Goal: Contribute content: Contribute content

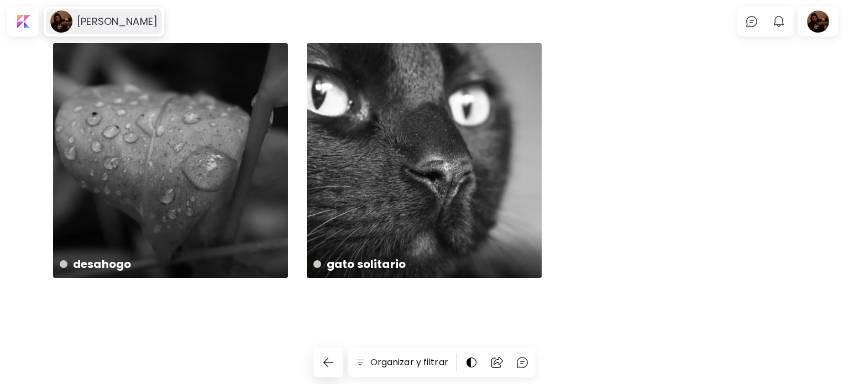
click at [61, 24] on image at bounding box center [61, 21] width 22 height 22
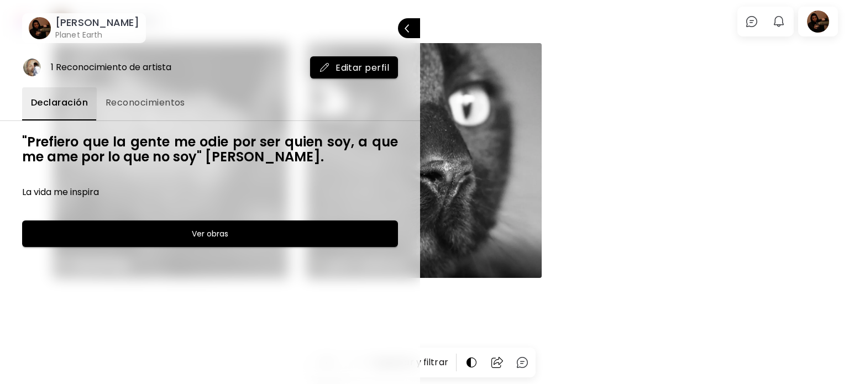
click at [355, 80] on div "1 Reconocimiento de artista Editar perfil Declaración Reconocimientos "Prefiero…" at bounding box center [210, 213] width 420 height 341
click at [356, 75] on button "Editar perfil" at bounding box center [354, 67] width 88 height 22
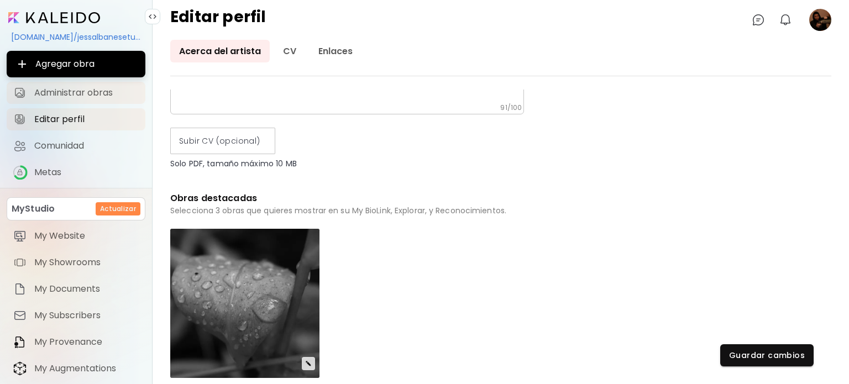
scroll to position [212, 0]
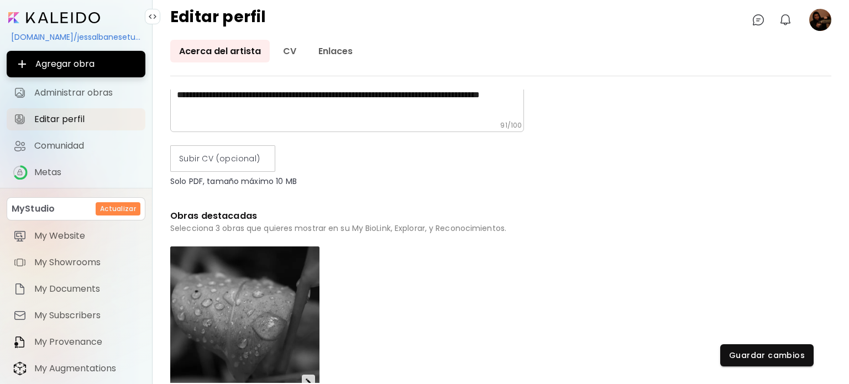
click at [64, 50] on div "[DOMAIN_NAME]/jessalbanesetucker Agregar obra Administrar obras Editar perfil M…" at bounding box center [76, 210] width 139 height 402
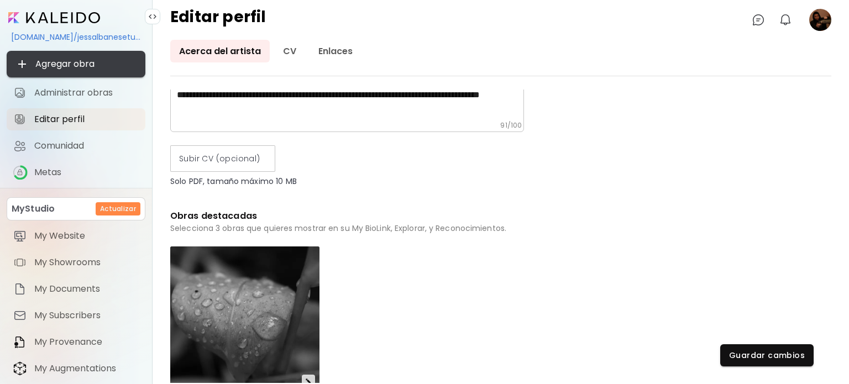
click at [64, 61] on span "Agregar obra" at bounding box center [75, 63] width 121 height 13
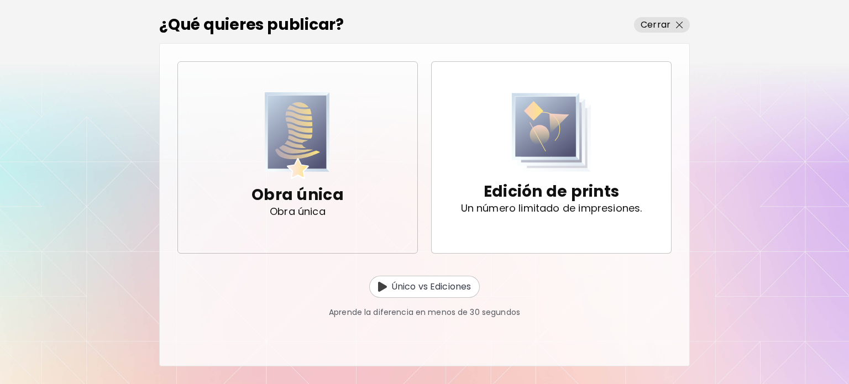
click at [336, 196] on p "Obra única" at bounding box center [297, 195] width 92 height 22
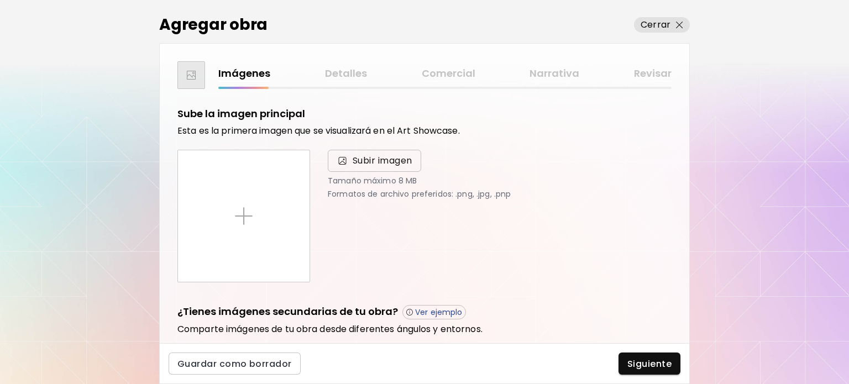
click at [384, 163] on span "Subir imagen" at bounding box center [382, 160] width 60 height 13
click at [0, 0] on input "Subir imagen" at bounding box center [0, 0] width 0 height 0
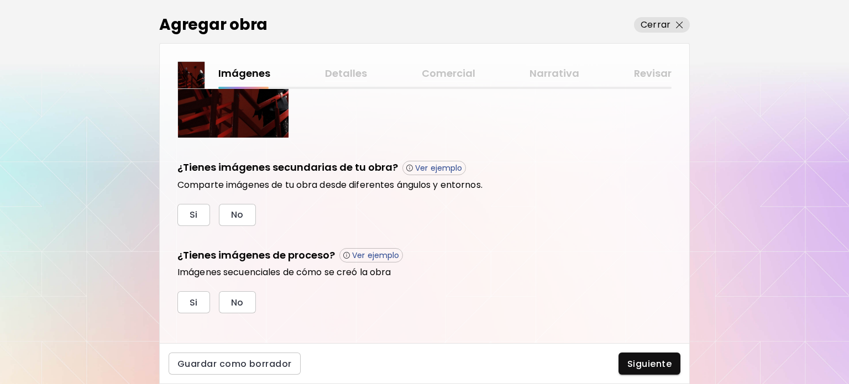
scroll to position [329, 0]
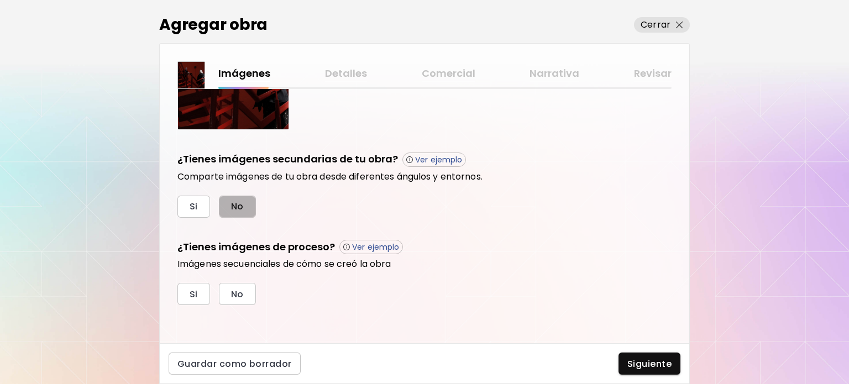
click at [240, 205] on span "No" at bounding box center [237, 207] width 13 height 12
click at [241, 292] on span "No" at bounding box center [237, 294] width 13 height 12
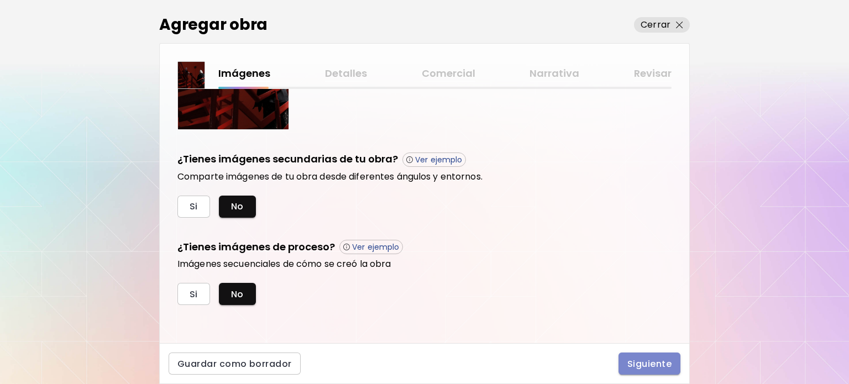
click at [656, 364] on span "Siguiente" at bounding box center [649, 364] width 44 height 12
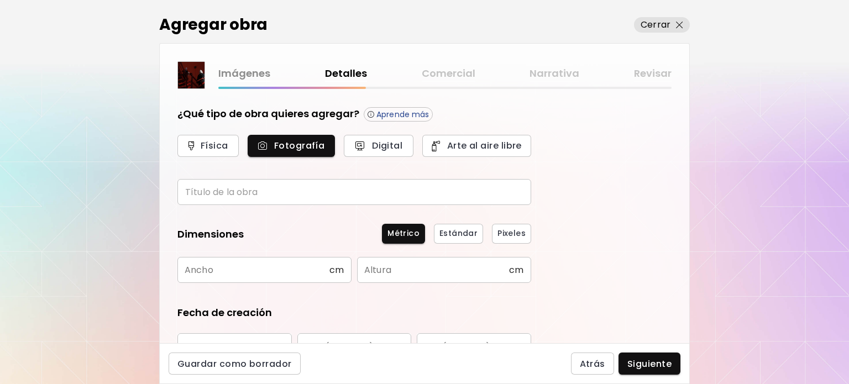
click at [325, 198] on input "text" at bounding box center [354, 192] width 354 height 26
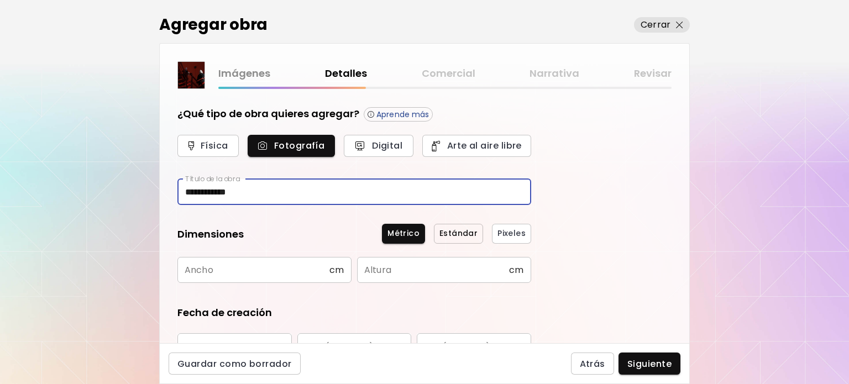
type input "**********"
click at [468, 233] on span "Estándar" at bounding box center [458, 234] width 38 height 12
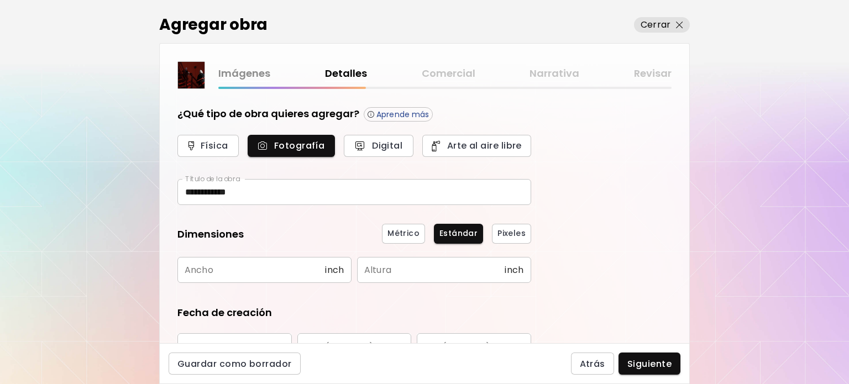
click at [240, 270] on input "text" at bounding box center [250, 270] width 147 height 26
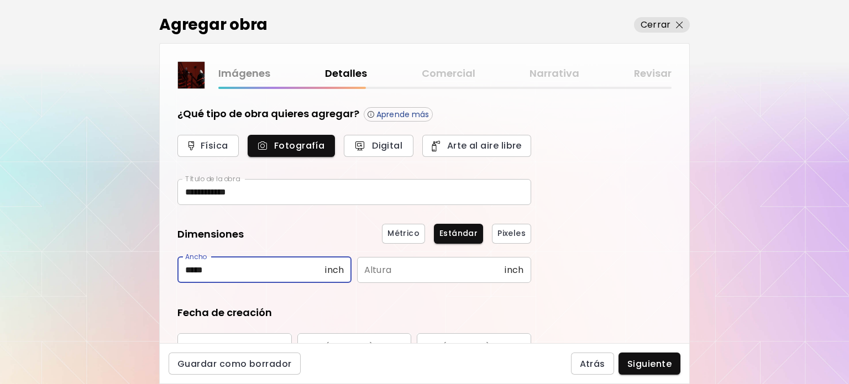
type input "*****"
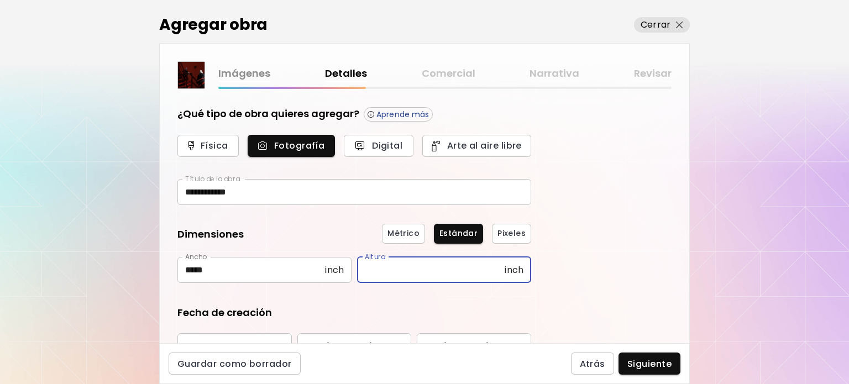
click at [396, 276] on input "text" at bounding box center [430, 270] width 147 height 26
type input "*"
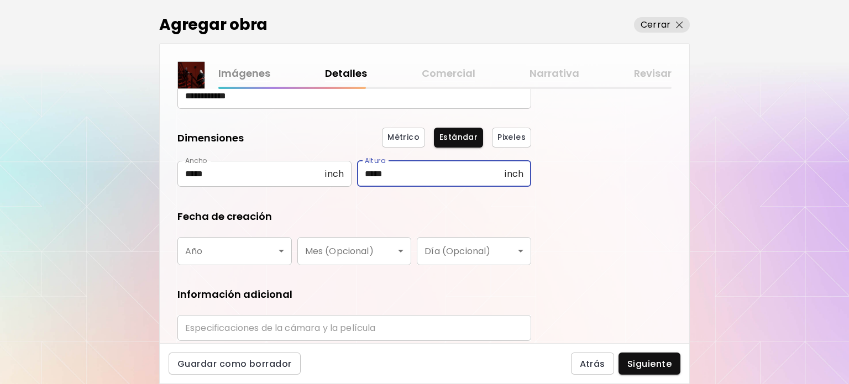
scroll to position [110, 0]
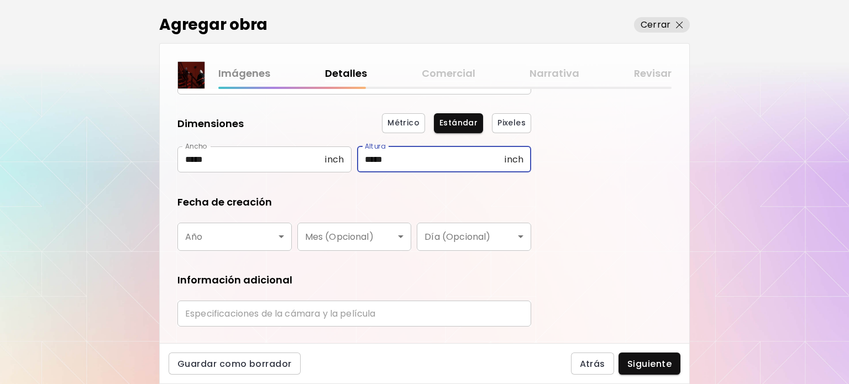
type input "*****"
click at [215, 246] on body "**********" at bounding box center [424, 192] width 849 height 384
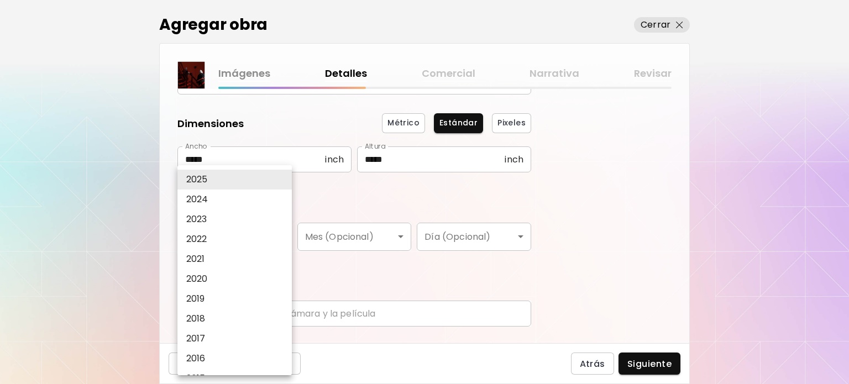
click at [215, 216] on li "2023" at bounding box center [237, 219] width 120 height 20
type input "****"
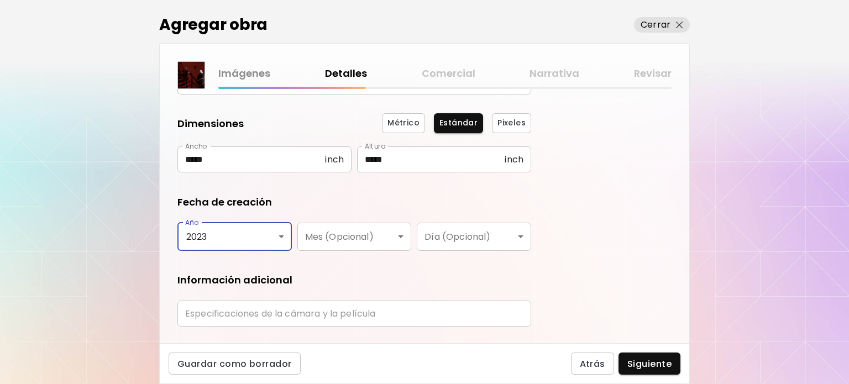
click at [358, 242] on body "**********" at bounding box center [424, 192] width 849 height 384
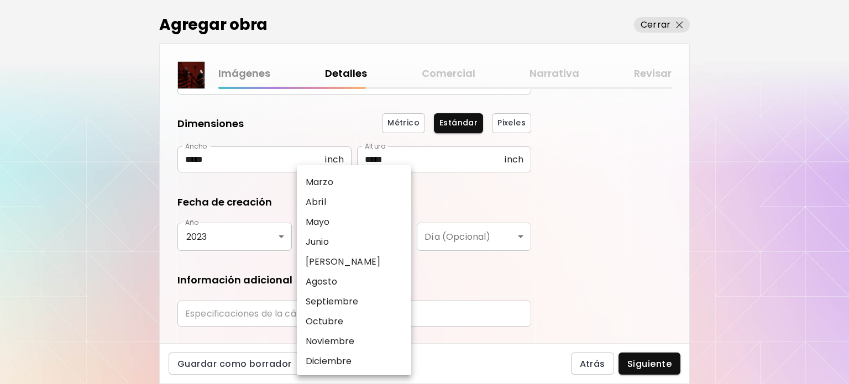
scroll to position [57, 0]
click at [331, 262] on li "[PERSON_NAME]" at bounding box center [357, 261] width 120 height 20
type input "*****"
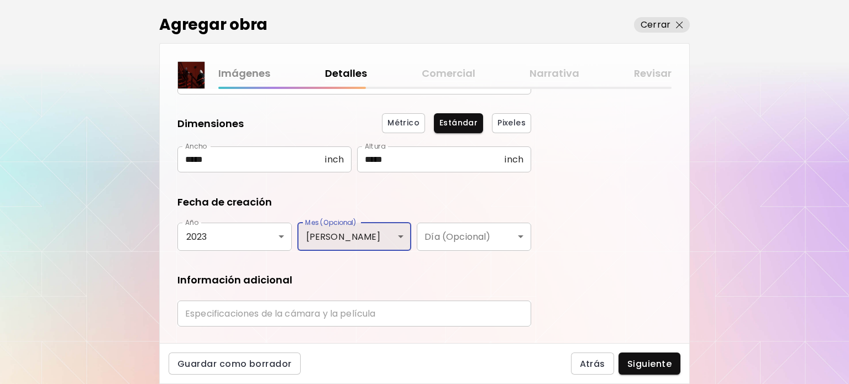
scroll to position [137, 0]
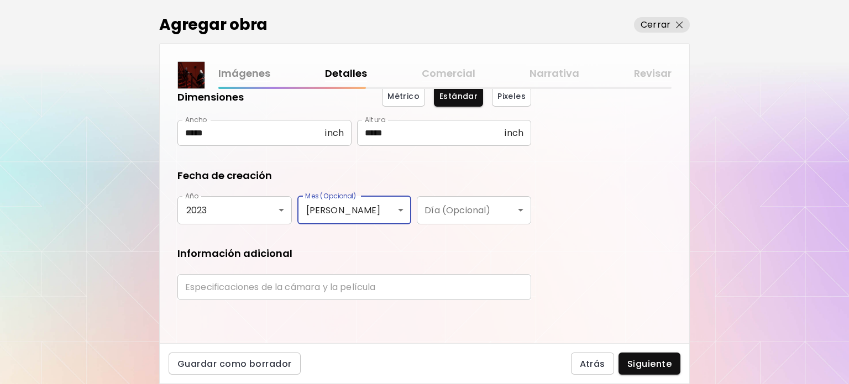
click at [325, 289] on input "text" at bounding box center [354, 287] width 354 height 26
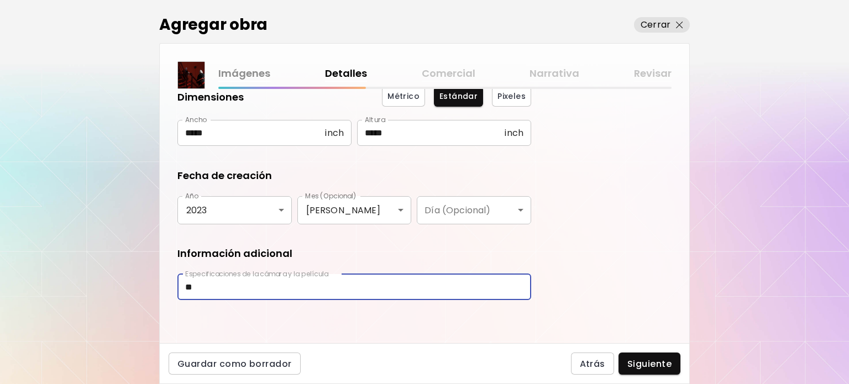
type input "*"
click at [644, 362] on span "Siguiente" at bounding box center [649, 364] width 44 height 12
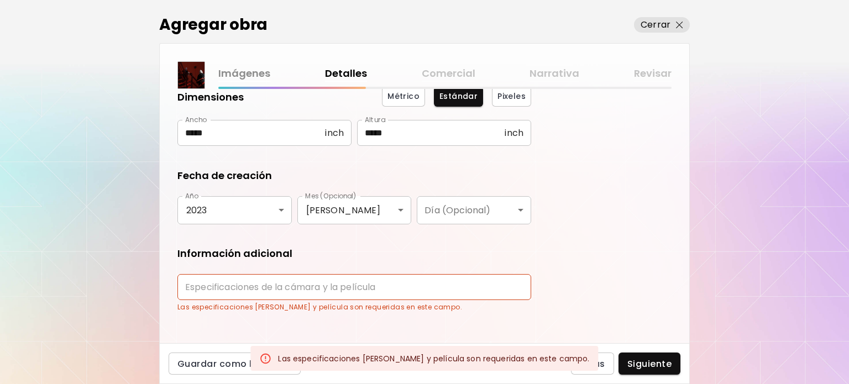
click at [328, 285] on input "text" at bounding box center [354, 287] width 354 height 26
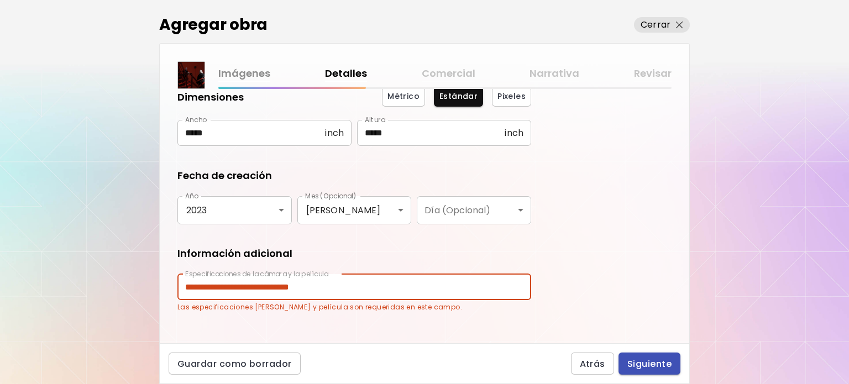
type input "**********"
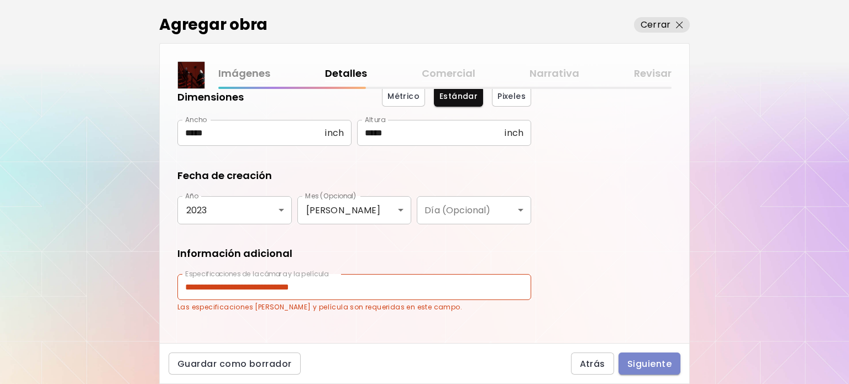
click at [626, 356] on button "Siguiente" at bounding box center [649, 363] width 62 height 22
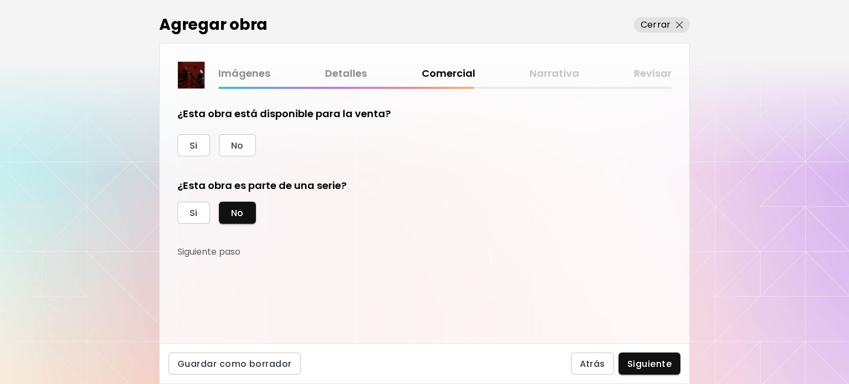
scroll to position [18, 0]
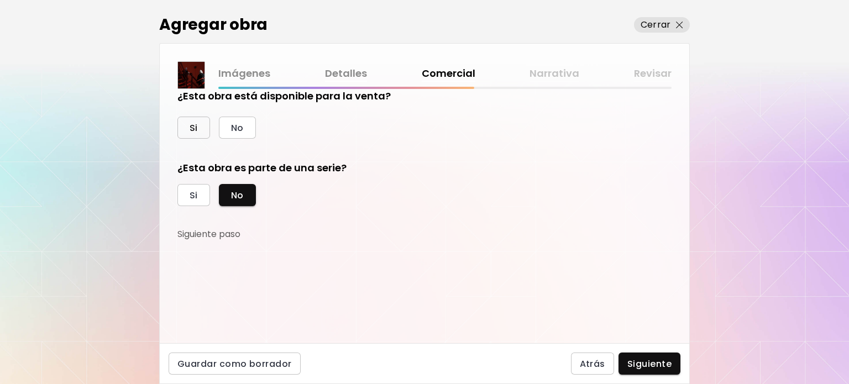
click at [198, 128] on button "Si" at bounding box center [193, 128] width 33 height 22
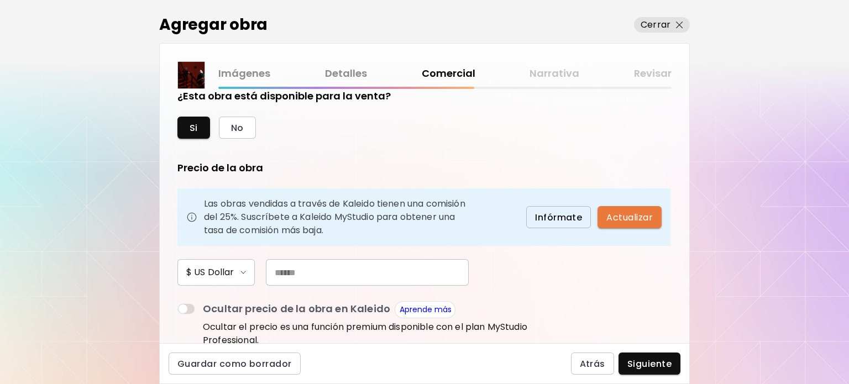
click at [642, 219] on span "Actualizar" at bounding box center [629, 218] width 46 height 12
click at [365, 275] on input "text" at bounding box center [367, 272] width 203 height 27
type input "*"
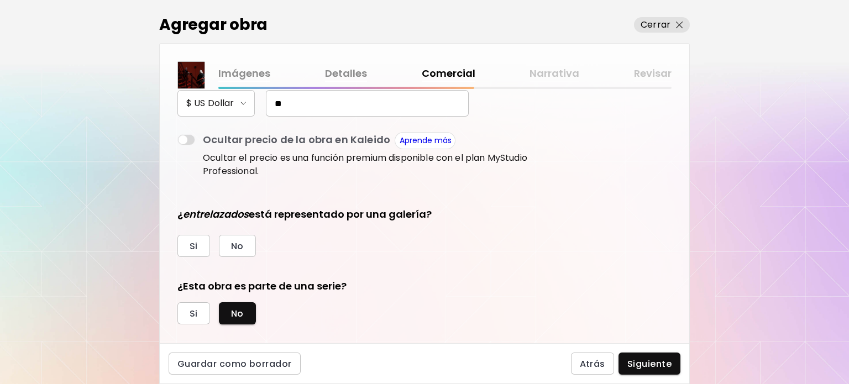
scroll to position [201, 0]
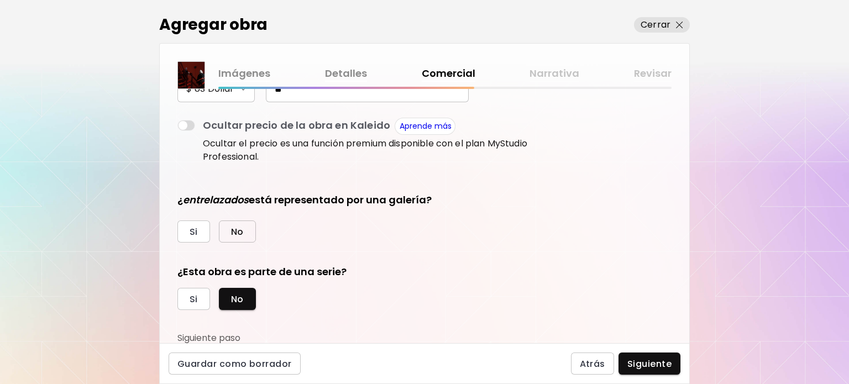
type input "**"
click at [231, 227] on span "No" at bounding box center [237, 232] width 13 height 12
click at [654, 358] on span "Siguiente" at bounding box center [649, 364] width 44 height 12
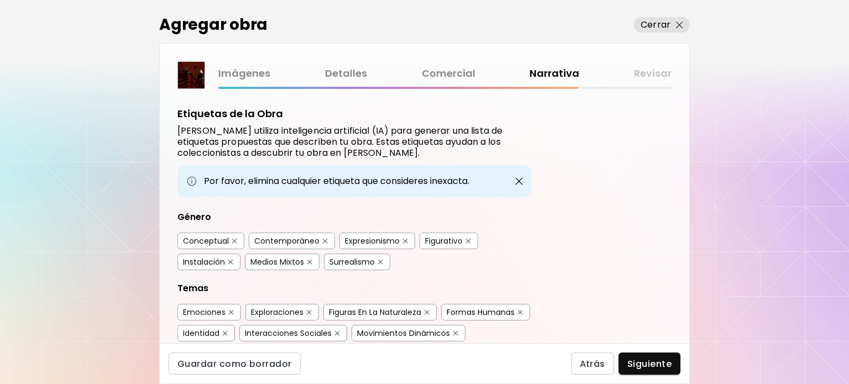
scroll to position [55, 0]
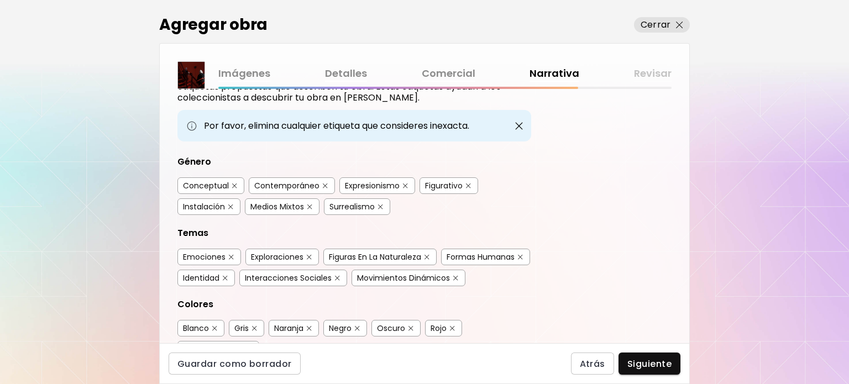
click at [207, 183] on div "Conceptual" at bounding box center [206, 185] width 46 height 11
click at [377, 186] on div "Expresionismo" at bounding box center [372, 185] width 55 height 11
click at [442, 181] on div "Figurativo" at bounding box center [444, 185] width 38 height 11
click at [214, 255] on div "Emociones" at bounding box center [204, 256] width 43 height 11
click at [286, 251] on div "Exploraciones" at bounding box center [277, 256] width 52 height 11
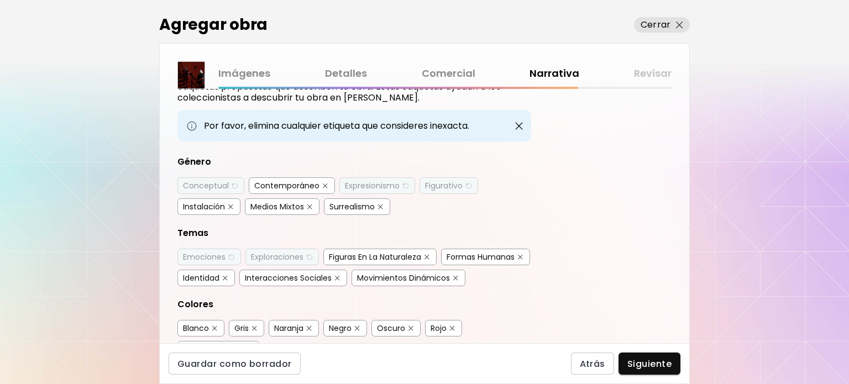
click at [446, 262] on div "Formas Humanas" at bounding box center [480, 256] width 68 height 11
click at [219, 273] on div "Identidad" at bounding box center [201, 277] width 36 height 11
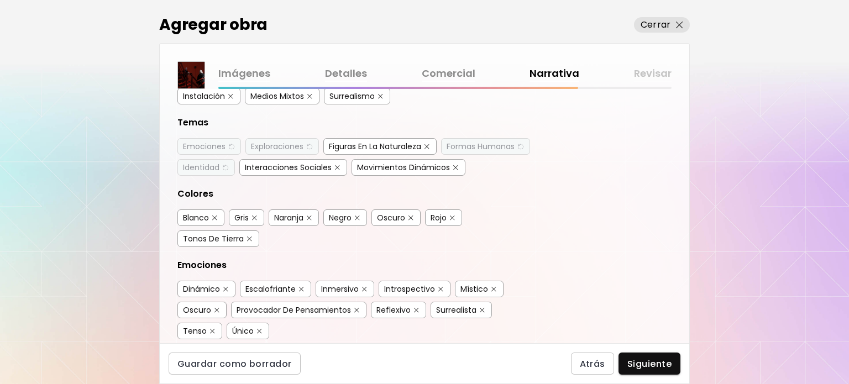
click at [437, 223] on div "Rojo" at bounding box center [438, 217] width 16 height 11
click at [338, 223] on div "Negro" at bounding box center [340, 217] width 23 height 11
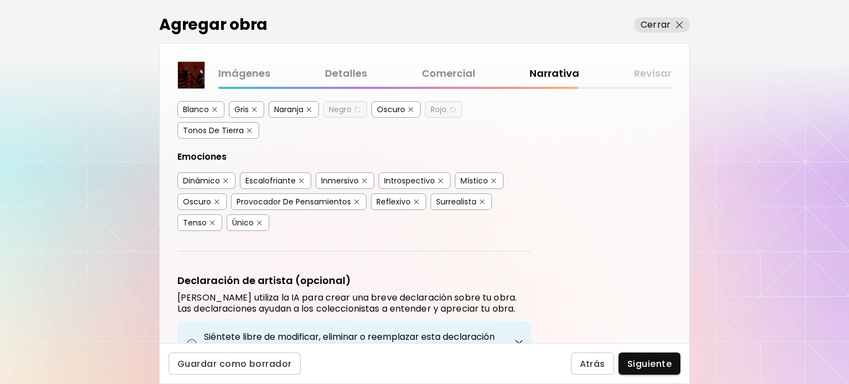
scroll to position [276, 0]
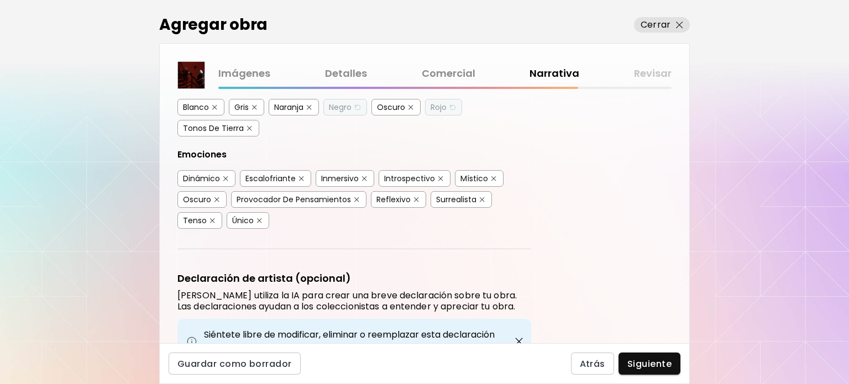
click at [333, 184] on div "Inmersivo" at bounding box center [340, 178] width 38 height 11
click at [403, 184] on div "Introspectivo" at bounding box center [409, 178] width 51 height 11
click at [468, 184] on div "Místico" at bounding box center [474, 178] width 28 height 11
click at [268, 205] on div "Provocador De Pensamientos" at bounding box center [293, 199] width 114 height 11
click at [384, 205] on div "Reflexivo" at bounding box center [393, 199] width 34 height 11
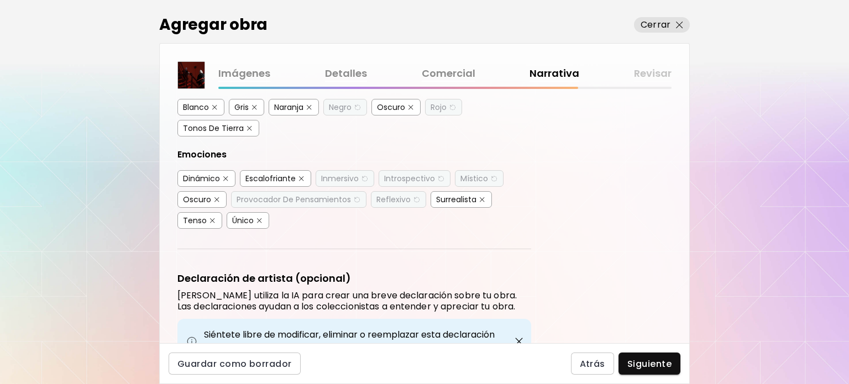
click at [462, 205] on div "Surrealista" at bounding box center [456, 199] width 40 height 11
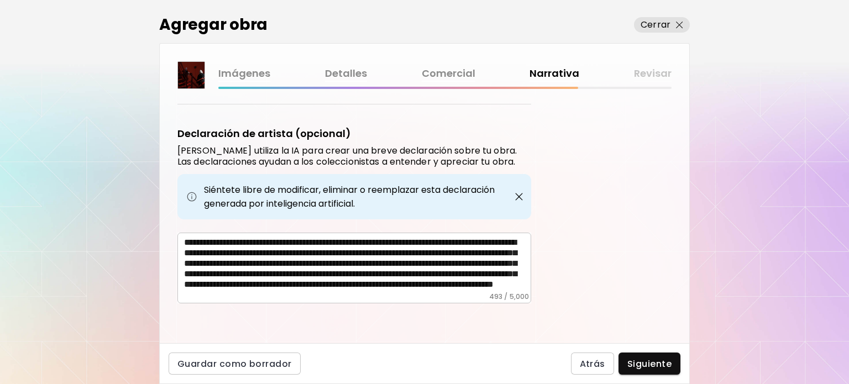
scroll to position [435, 0]
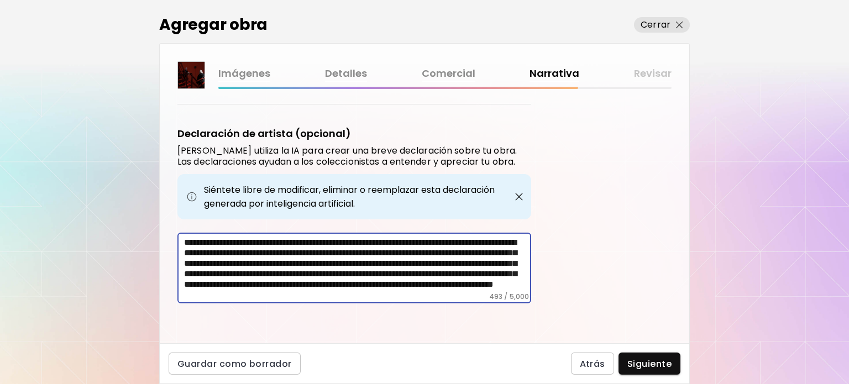
drag, startPoint x: 247, startPoint y: 243, endPoint x: 376, endPoint y: 241, distance: 128.7
click at [376, 241] on textarea "**********" at bounding box center [357, 264] width 347 height 55
drag, startPoint x: 325, startPoint y: 273, endPoint x: 510, endPoint y: 302, distance: 187.2
click at [510, 302] on div "**********" at bounding box center [354, 268] width 354 height 71
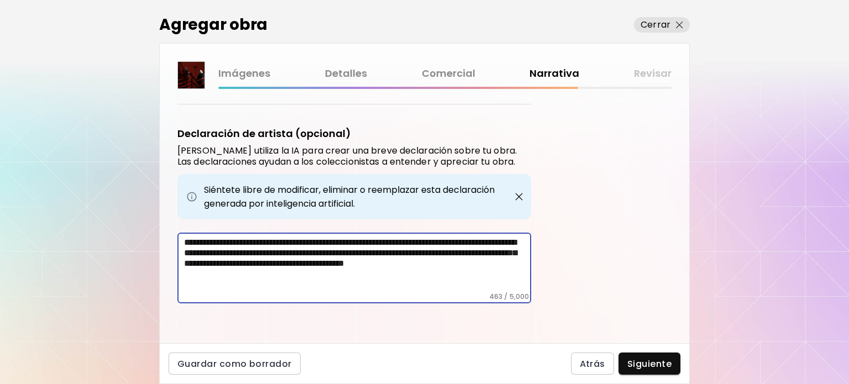
scroll to position [422, 0]
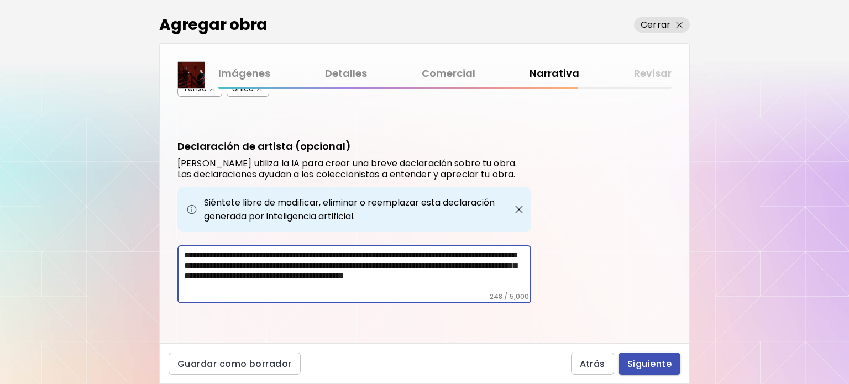
type textarea "**********"
click at [667, 362] on span "Siguiente" at bounding box center [649, 364] width 44 height 12
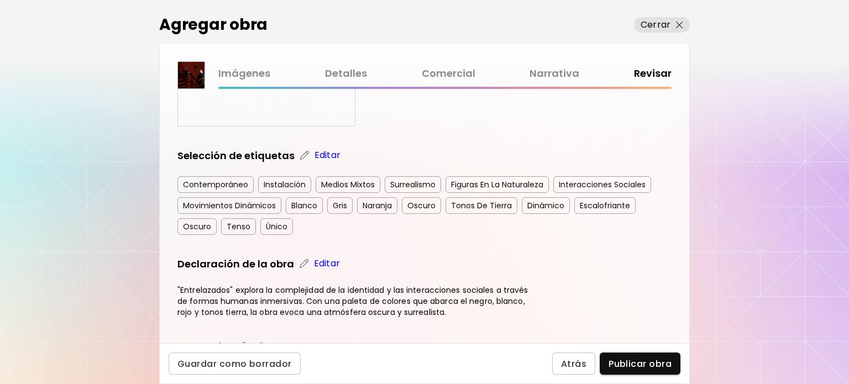
scroll to position [166, 0]
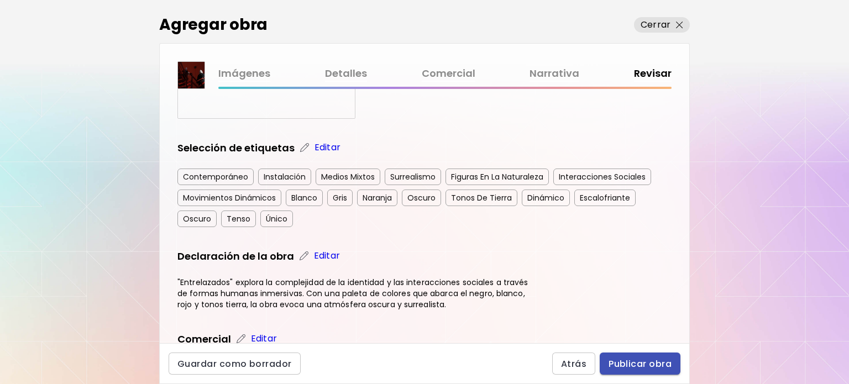
click at [649, 358] on span "Publicar obra" at bounding box center [639, 364] width 63 height 12
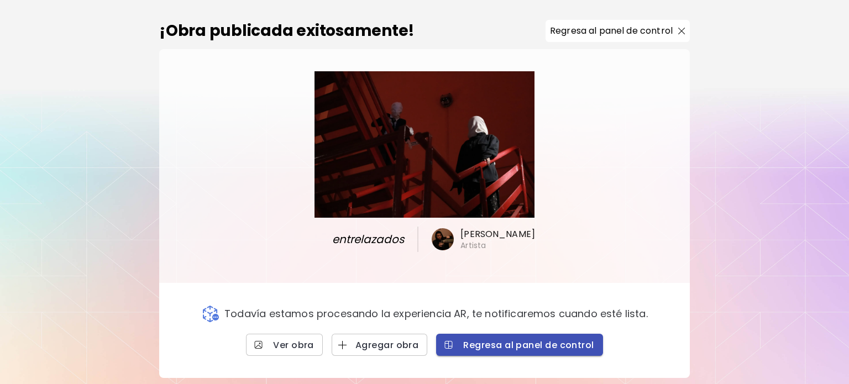
click at [536, 347] on span "Regresa al panel de control" at bounding box center [519, 345] width 149 height 12
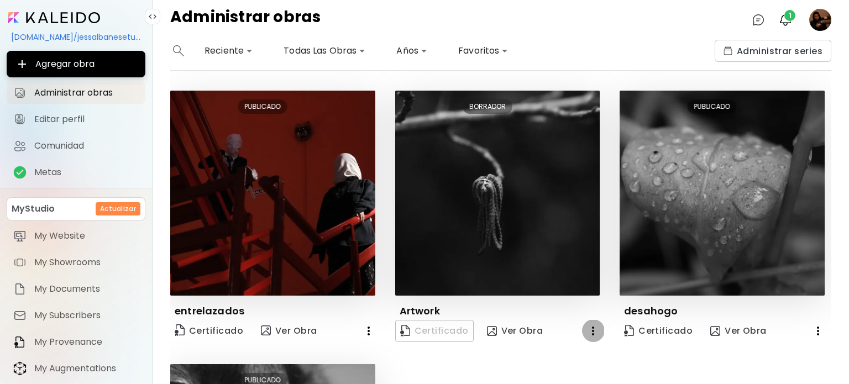
click at [593, 329] on icon "button" at bounding box center [592, 330] width 13 height 13
click at [577, 355] on li "Eliminar" at bounding box center [575, 351] width 75 height 20
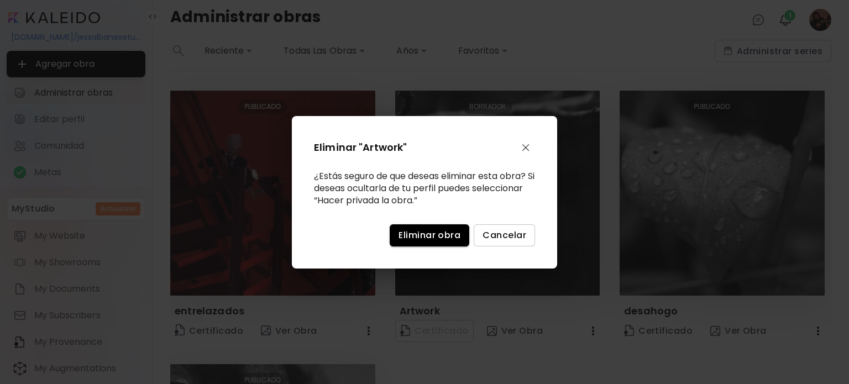
click at [440, 238] on span "Eliminar obra" at bounding box center [429, 235] width 62 height 12
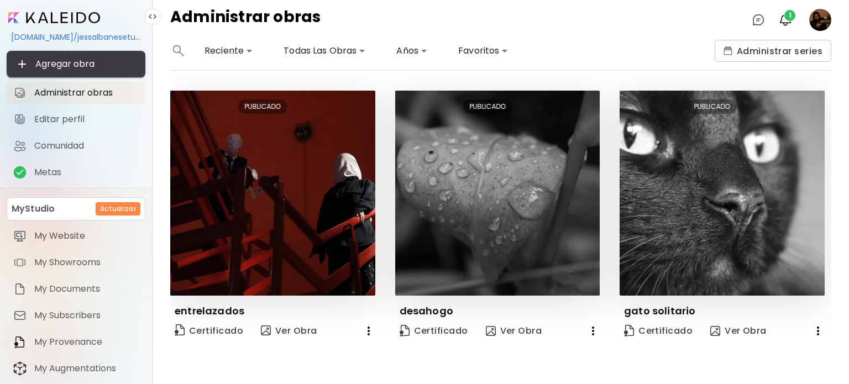
click at [69, 59] on span "Agregar obra" at bounding box center [75, 63] width 121 height 13
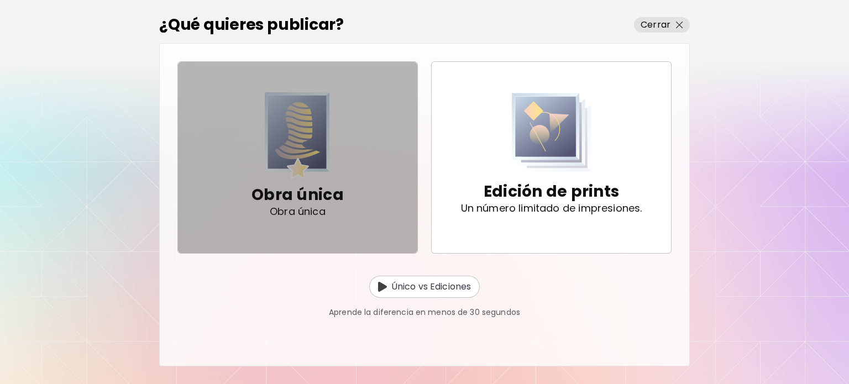
click at [304, 176] on img "button" at bounding box center [297, 135] width 65 height 87
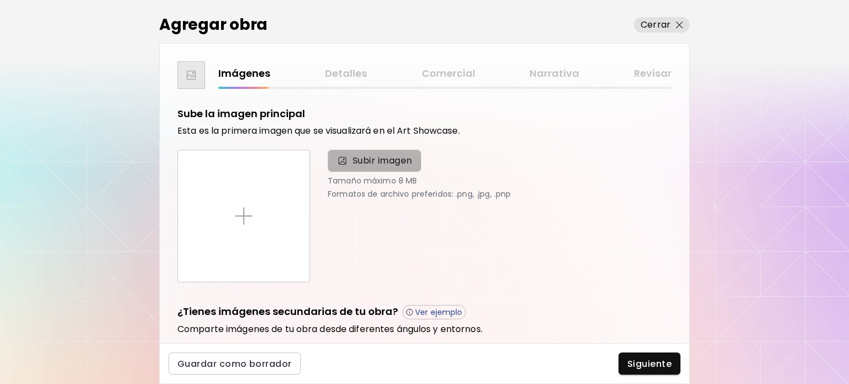
click at [367, 163] on span "Subir imagen" at bounding box center [382, 160] width 60 height 13
click at [0, 0] on input "Subir imagen" at bounding box center [0, 0] width 0 height 0
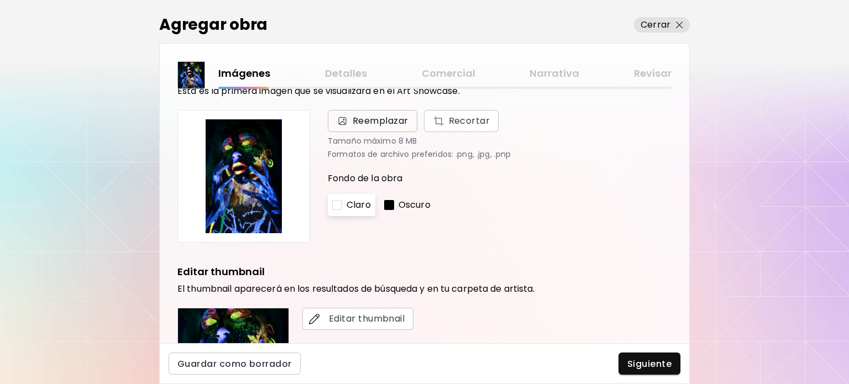
scroll to position [25, 0]
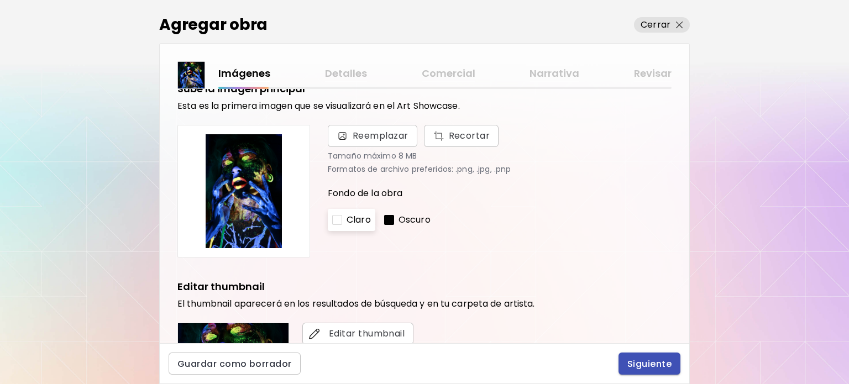
click at [659, 361] on span "Siguiente" at bounding box center [649, 364] width 44 height 12
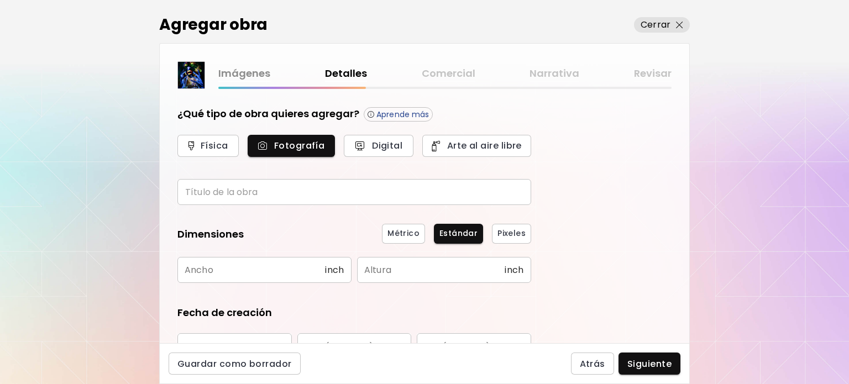
click at [246, 192] on input "text" at bounding box center [354, 192] width 354 height 26
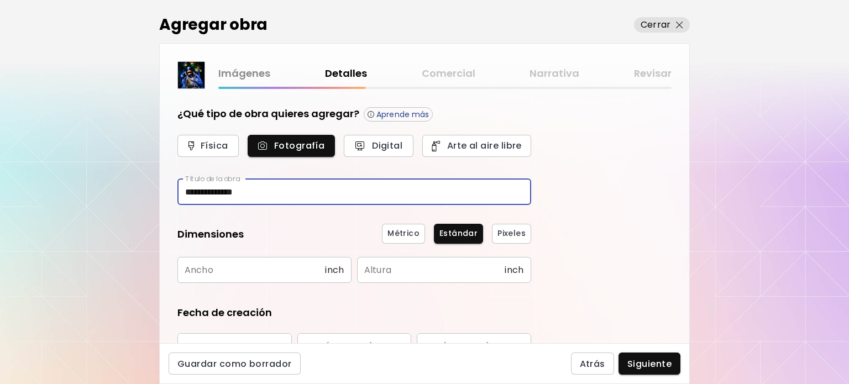
type input "**********"
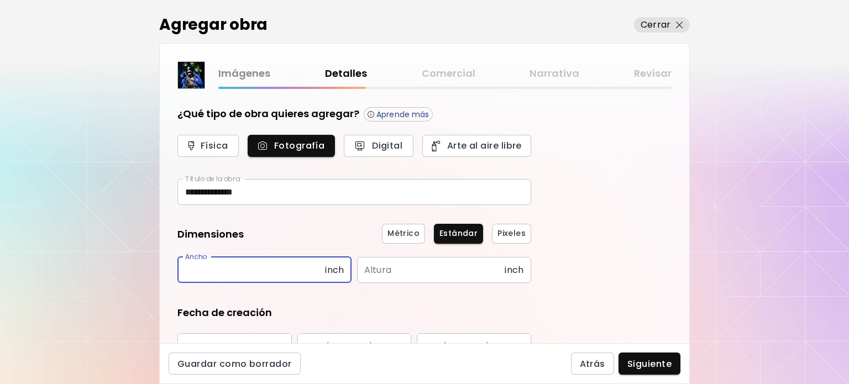
click at [245, 260] on input "text" at bounding box center [250, 270] width 147 height 26
type input "*****"
click at [389, 267] on input "text" at bounding box center [430, 270] width 147 height 26
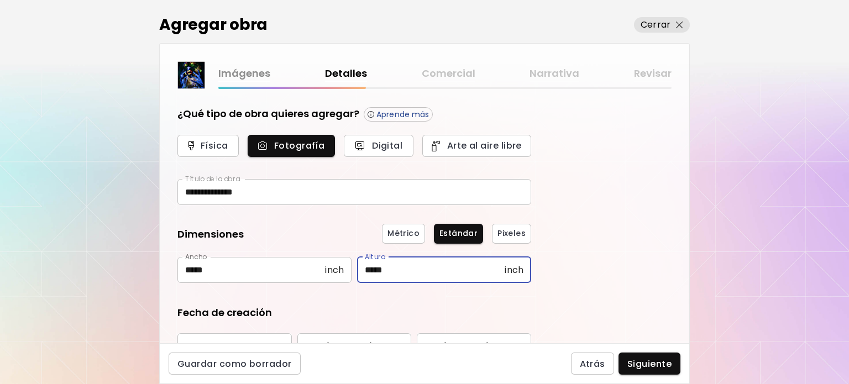
type input "*****"
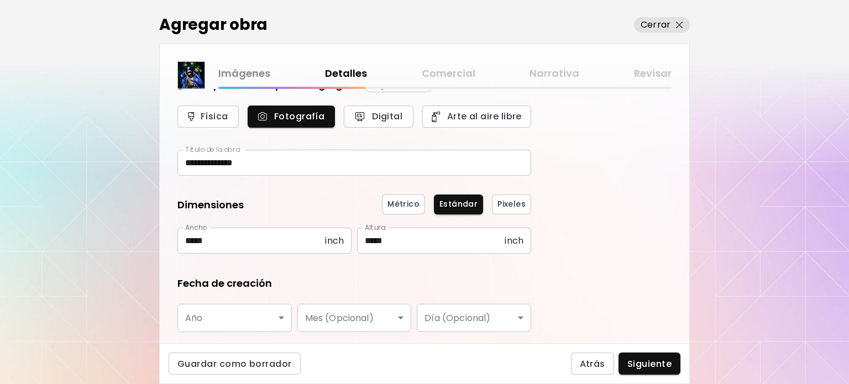
scroll to position [55, 0]
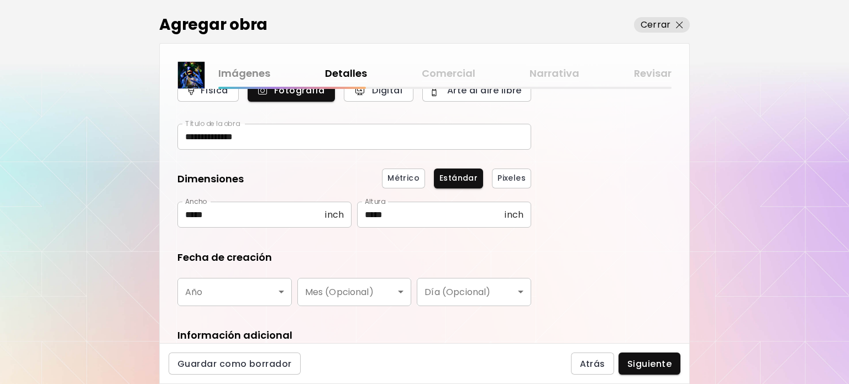
click at [231, 292] on body "**********" at bounding box center [424, 192] width 849 height 384
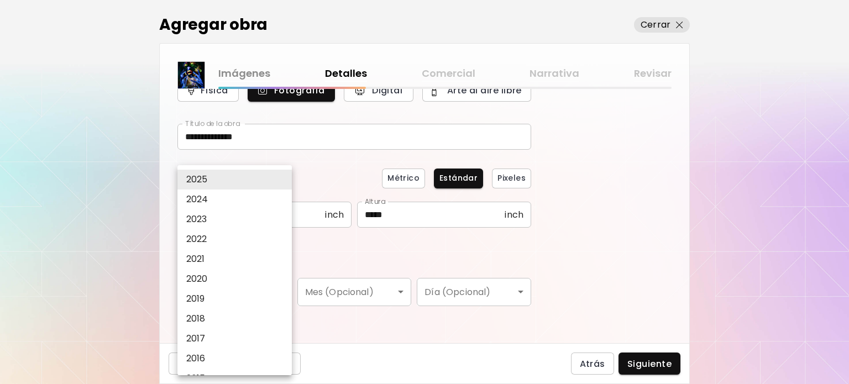
click at [335, 173] on div at bounding box center [424, 192] width 849 height 384
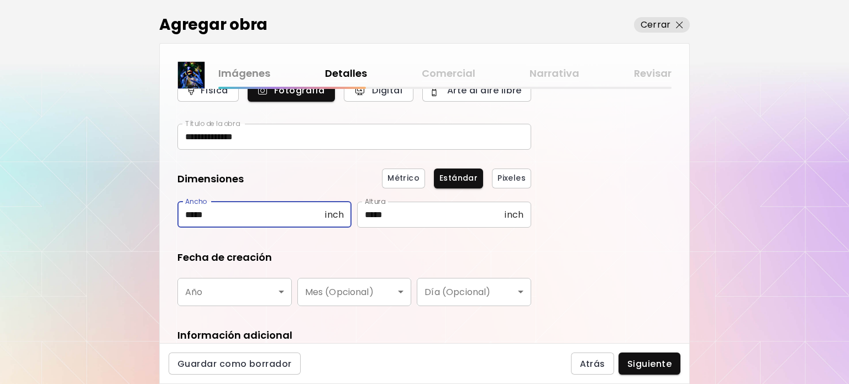
click at [249, 218] on input "*****" at bounding box center [250, 215] width 147 height 26
click at [238, 292] on body "**********" at bounding box center [424, 192] width 849 height 384
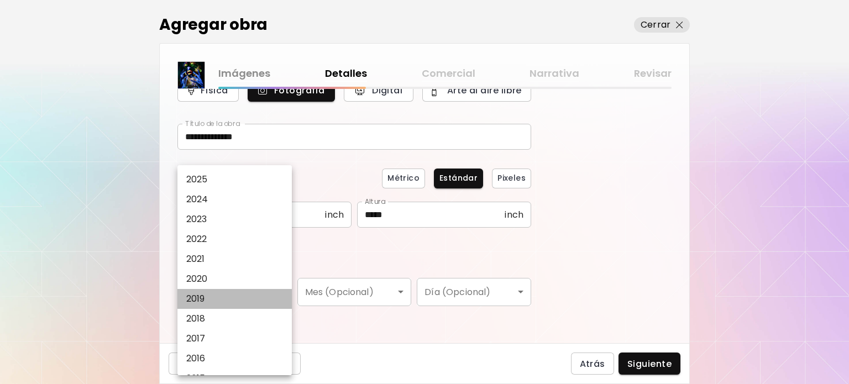
click at [206, 297] on li "2019" at bounding box center [237, 299] width 120 height 20
type input "****"
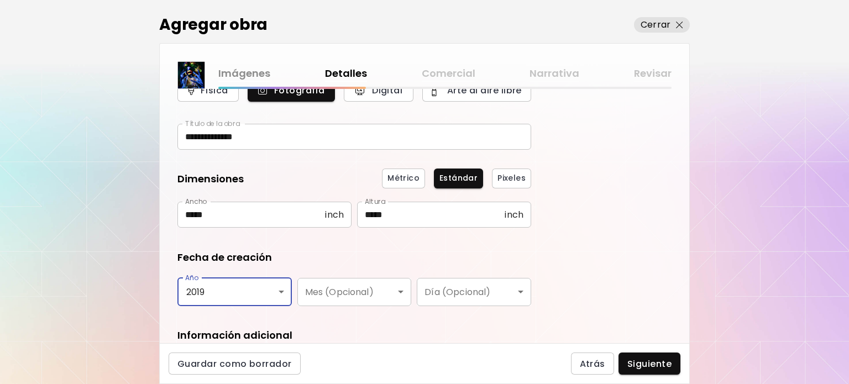
click at [343, 288] on body "**********" at bounding box center [424, 192] width 849 height 384
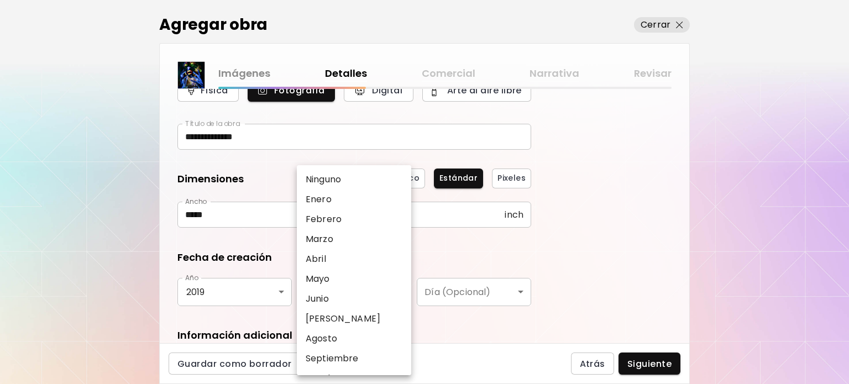
click at [632, 220] on div at bounding box center [424, 192] width 849 height 384
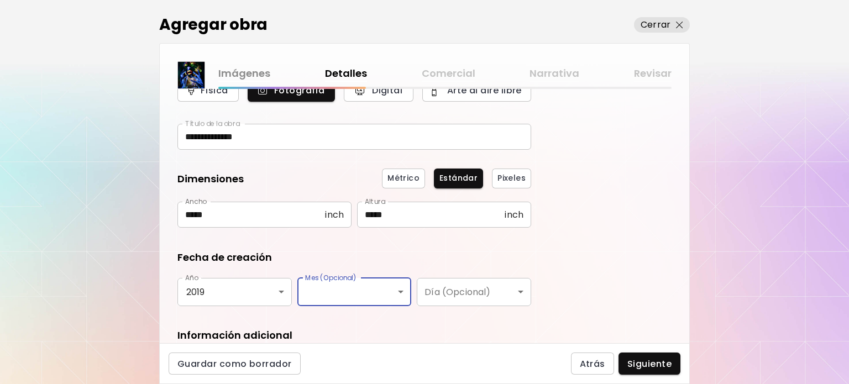
click at [329, 288] on body "**********" at bounding box center [424, 192] width 849 height 384
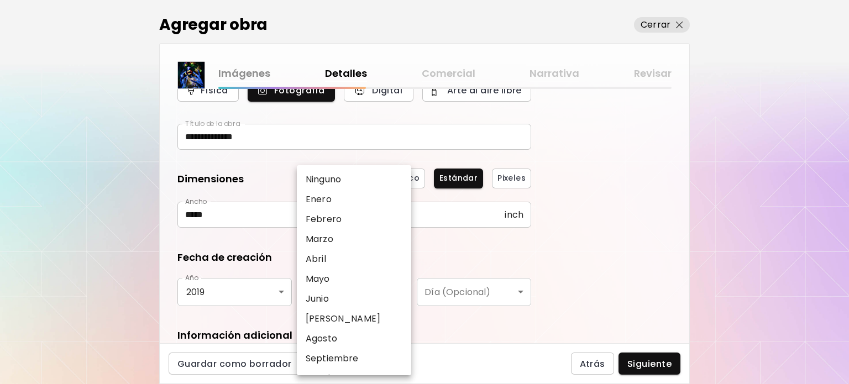
click at [326, 320] on p "[PERSON_NAME]" at bounding box center [342, 318] width 75 height 13
type input "*****"
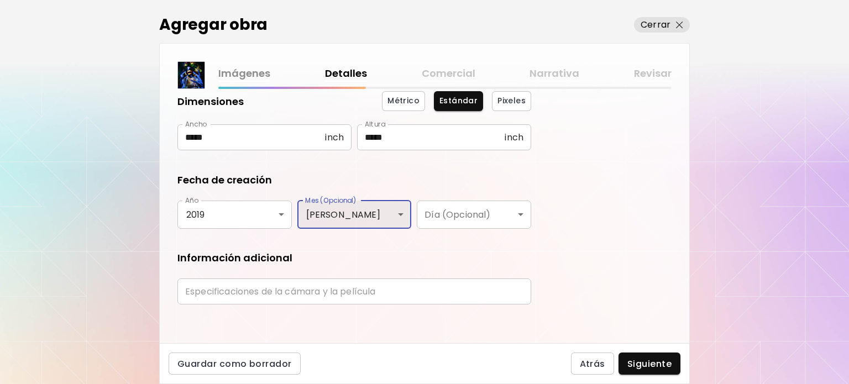
scroll to position [137, 0]
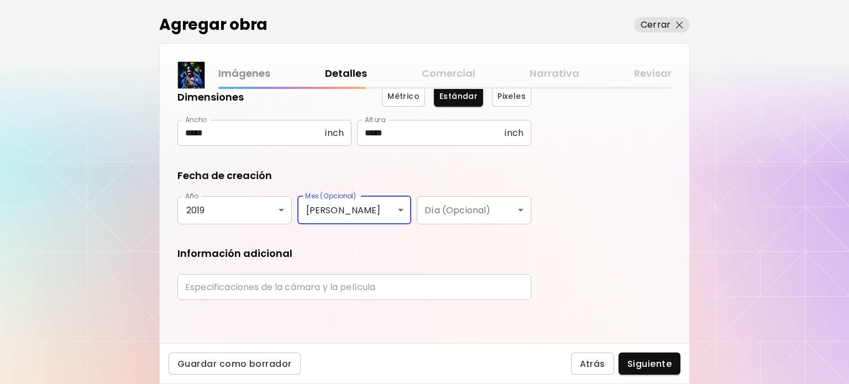
click at [317, 289] on input "text" at bounding box center [354, 287] width 354 height 26
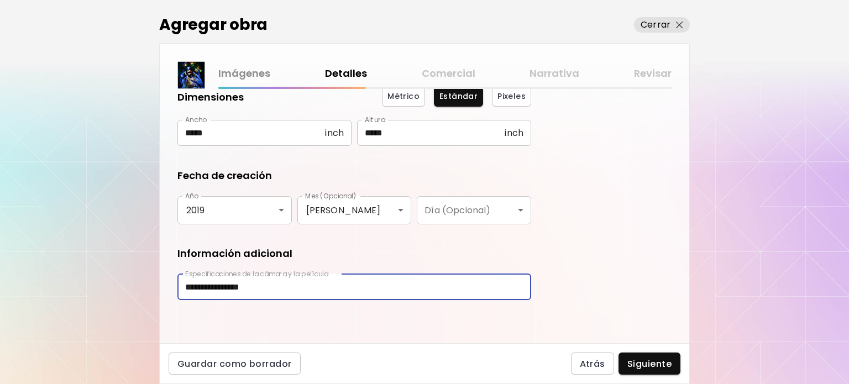
type input "**********"
click at [660, 366] on span "Siguiente" at bounding box center [649, 364] width 44 height 12
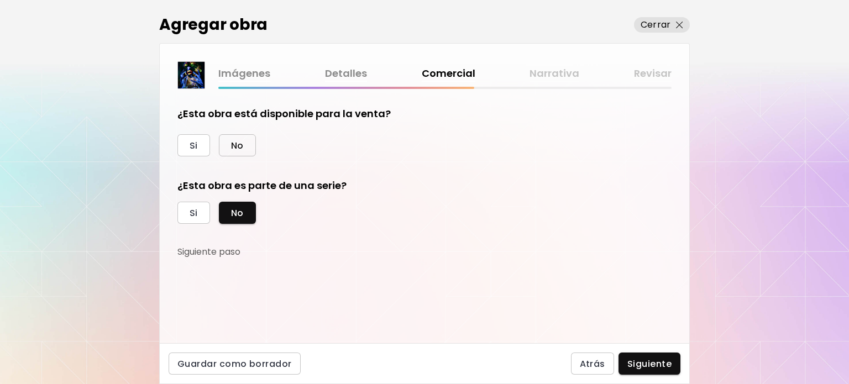
click at [247, 140] on button "No" at bounding box center [237, 145] width 37 height 22
click at [187, 142] on button "Si" at bounding box center [193, 145] width 33 height 22
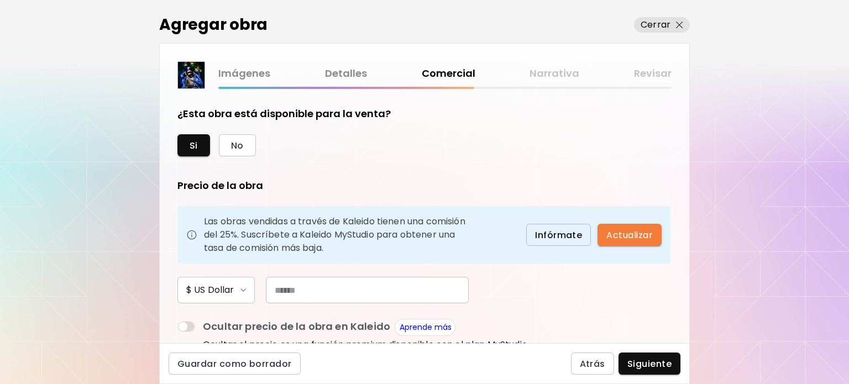
click at [296, 284] on input "text" at bounding box center [367, 290] width 203 height 27
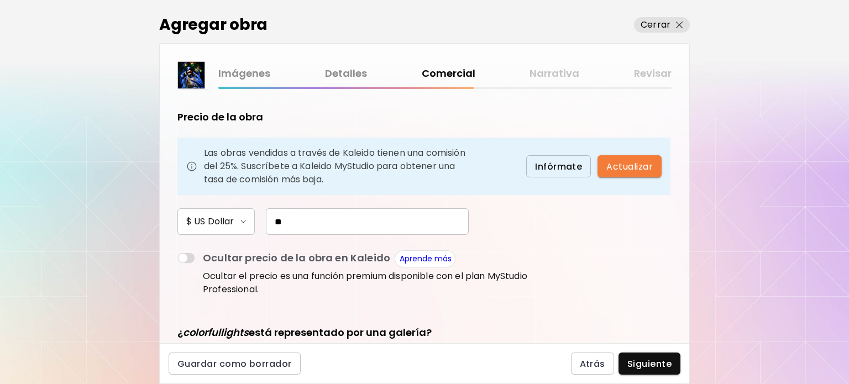
scroll to position [201, 0]
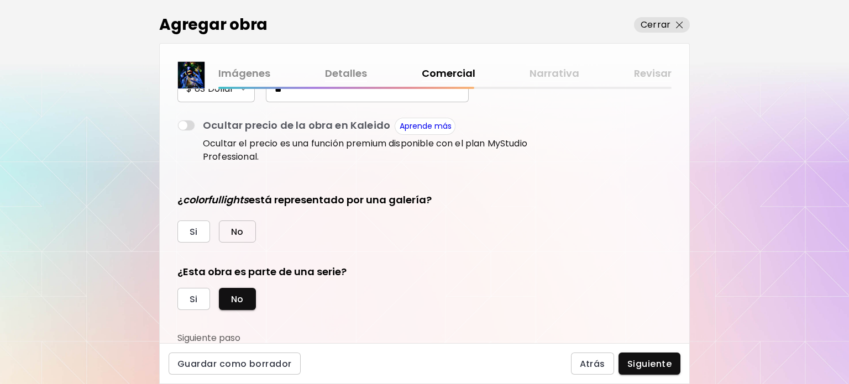
type input "**"
click at [239, 231] on span "No" at bounding box center [237, 232] width 13 height 12
click at [643, 366] on span "Siguiente" at bounding box center [649, 364] width 44 height 12
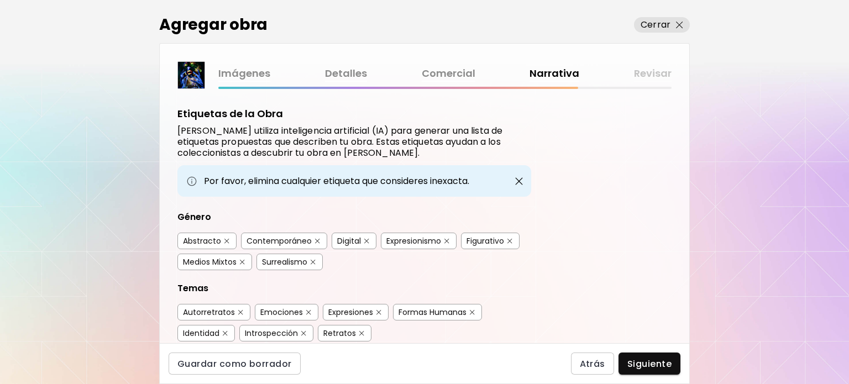
click at [220, 258] on div "Medios Mixtos" at bounding box center [210, 261] width 54 height 11
click at [293, 264] on div "Surrealismo" at bounding box center [284, 261] width 45 height 11
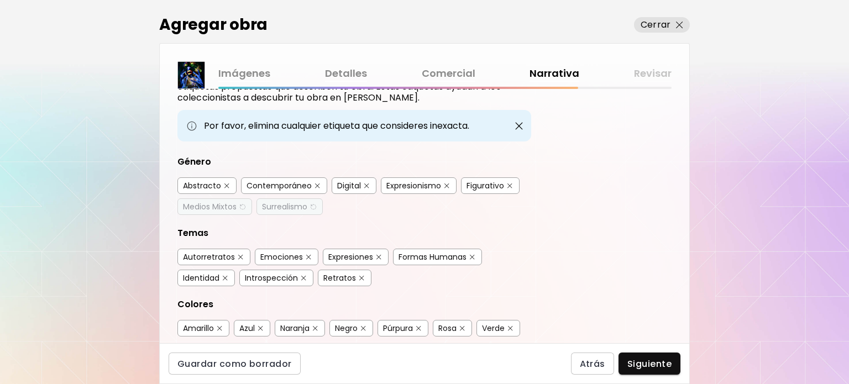
click at [205, 254] on div "Autorretratos" at bounding box center [209, 256] width 52 height 11
click at [241, 255] on img "button" at bounding box center [240, 257] width 8 height 8
click at [288, 255] on div "Emociones" at bounding box center [281, 256] width 43 height 11
click at [346, 255] on div "Expresiones" at bounding box center [350, 256] width 45 height 11
click at [433, 256] on div "Formas Humanas" at bounding box center [432, 256] width 68 height 11
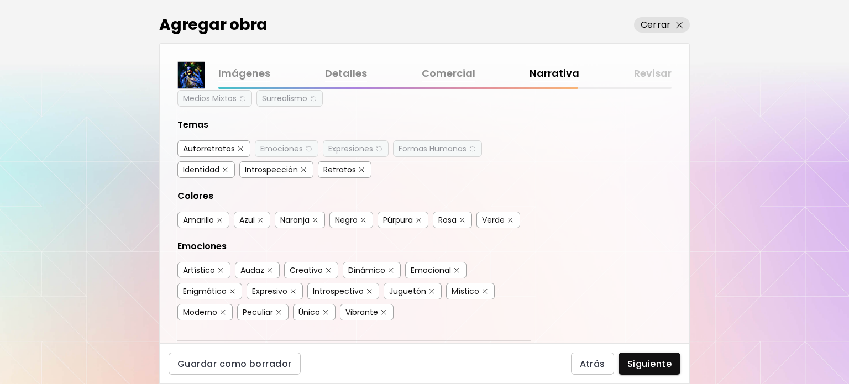
scroll to position [166, 0]
click at [200, 213] on div "Amarillo" at bounding box center [198, 217] width 31 height 11
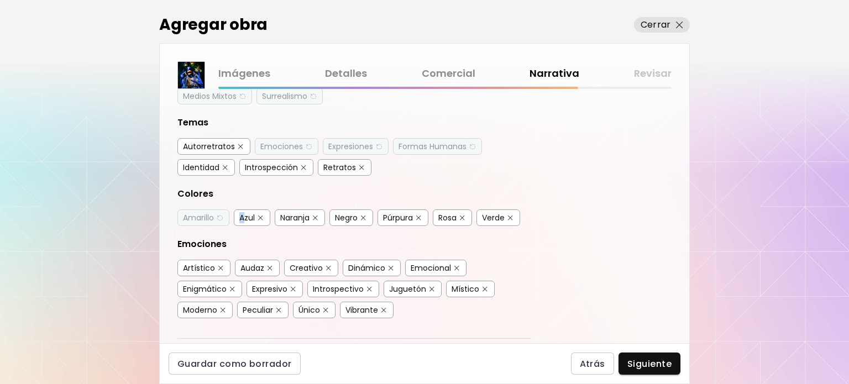
click at [243, 215] on div "Azul" at bounding box center [246, 217] width 15 height 11
click at [297, 215] on div "Naranja" at bounding box center [294, 217] width 29 height 11
click at [350, 218] on div "Negro" at bounding box center [346, 217] width 23 height 11
click at [393, 216] on div "Púrpura" at bounding box center [398, 217] width 30 height 11
click at [204, 263] on div "Artístico" at bounding box center [199, 267] width 32 height 11
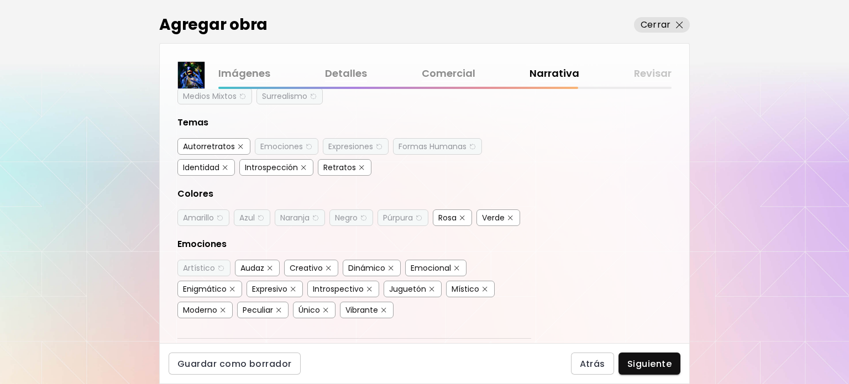
click at [247, 263] on div "Audaz" at bounding box center [252, 267] width 24 height 11
click at [308, 264] on div "Creativo" at bounding box center [305, 267] width 33 height 11
click at [379, 265] on div "Dinámico" at bounding box center [366, 267] width 37 height 11
click at [282, 284] on div "Expresivo" at bounding box center [269, 288] width 35 height 11
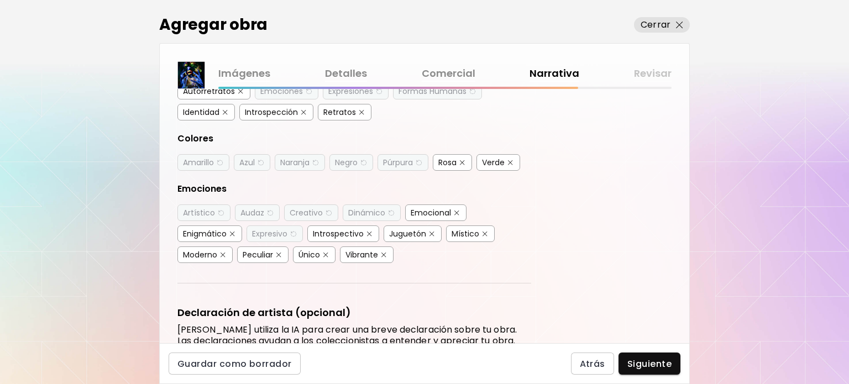
click at [405, 234] on div "Juguetón" at bounding box center [407, 233] width 37 height 11
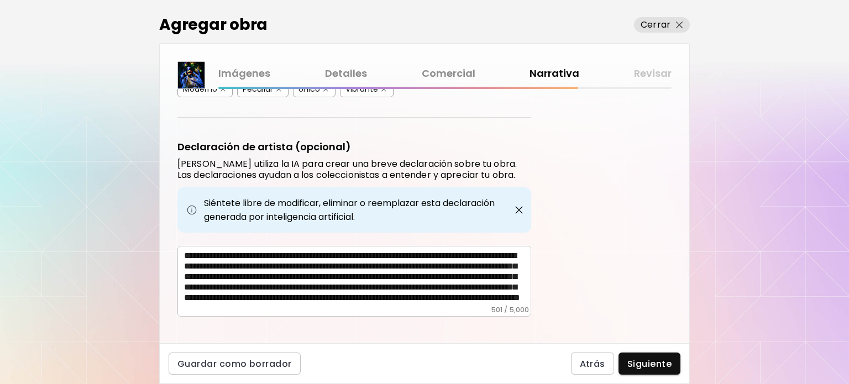
scroll to position [393, 0]
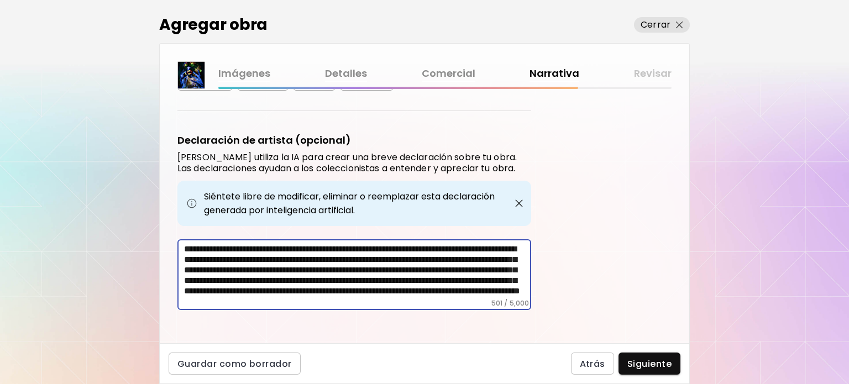
drag, startPoint x: 298, startPoint y: 262, endPoint x: 274, endPoint y: 274, distance: 26.9
click at [274, 274] on textarea "**********" at bounding box center [357, 271] width 347 height 55
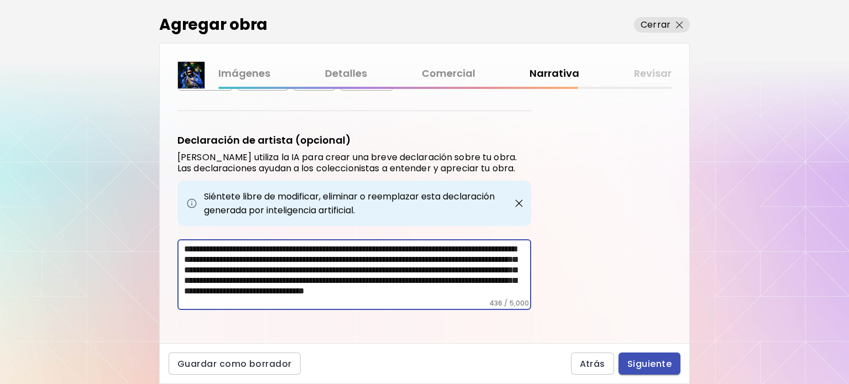
type textarea "**********"
click at [628, 362] on span "Siguiente" at bounding box center [649, 364] width 44 height 12
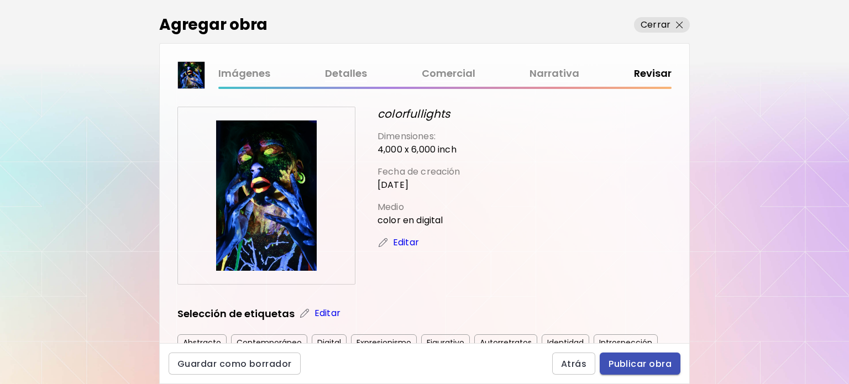
click at [620, 361] on span "Publicar obra" at bounding box center [639, 364] width 63 height 12
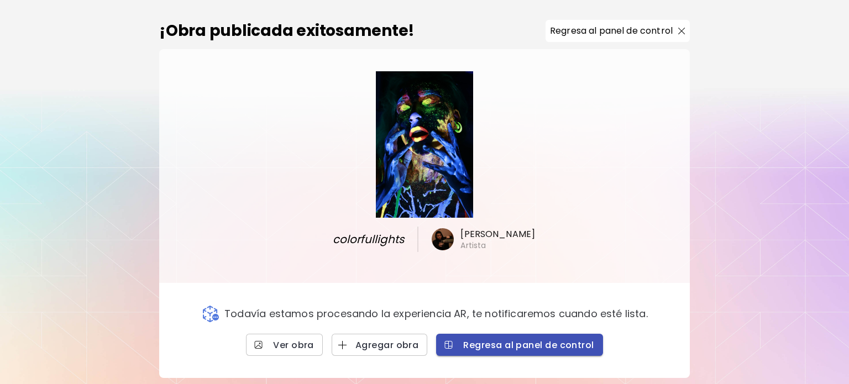
click at [508, 346] on span "Regresa al panel de control" at bounding box center [519, 345] width 149 height 12
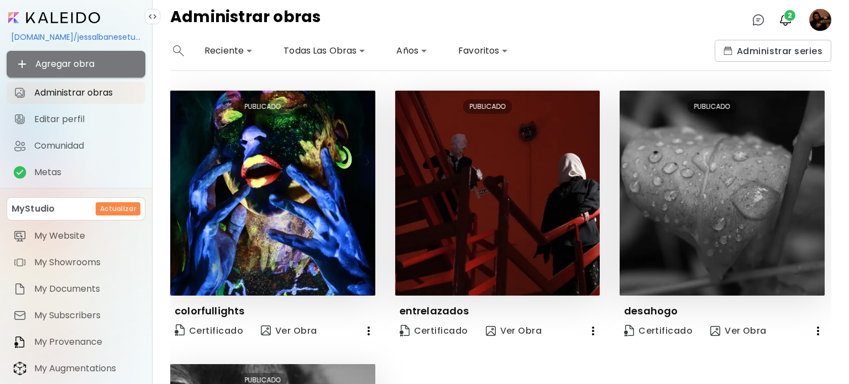
click at [115, 71] on button "Agregar obra" at bounding box center [76, 64] width 139 height 27
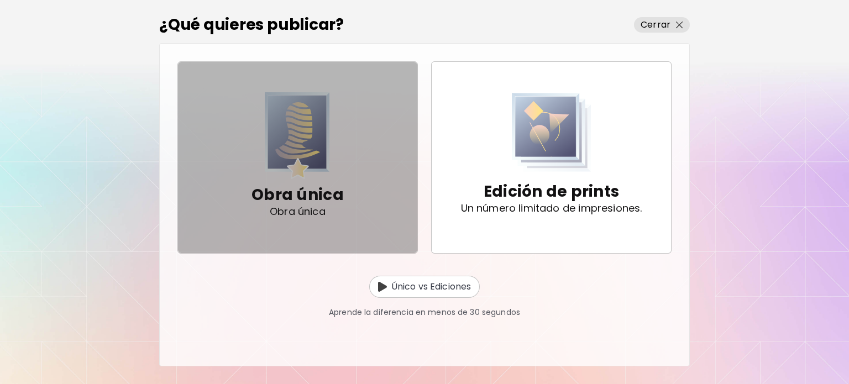
click at [360, 176] on span "Obra única Obra única" at bounding box center [298, 157] width 222 height 130
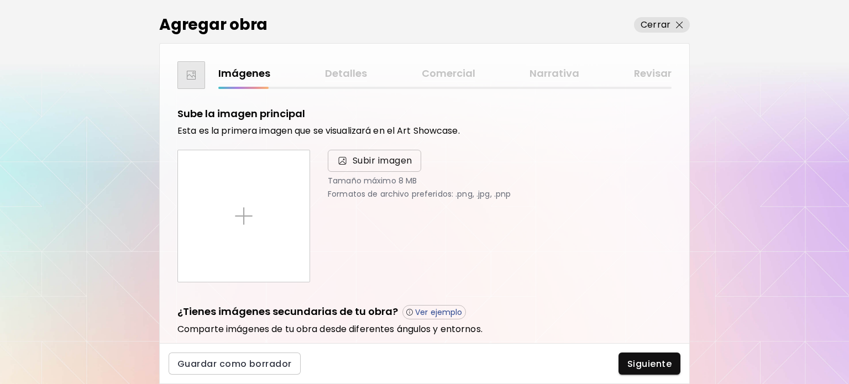
click at [369, 164] on span "Subir imagen" at bounding box center [382, 160] width 60 height 13
click at [0, 0] on input "Subir imagen" at bounding box center [0, 0] width 0 height 0
click at [365, 162] on span "Subir imagen" at bounding box center [382, 160] width 60 height 13
click at [0, 0] on input "Subir imagen" at bounding box center [0, 0] width 0 height 0
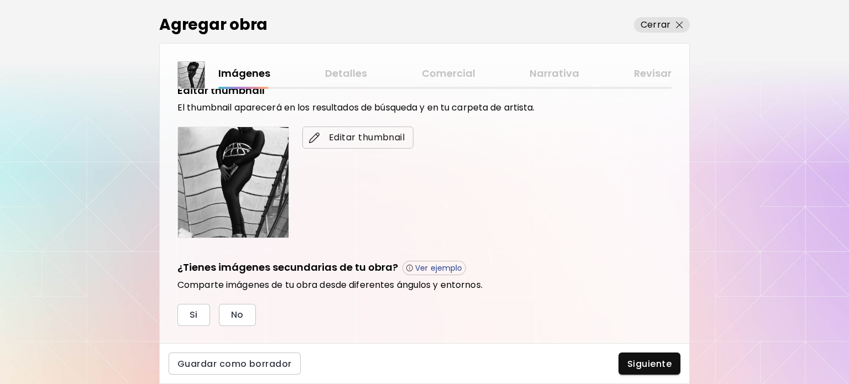
scroll to position [329, 0]
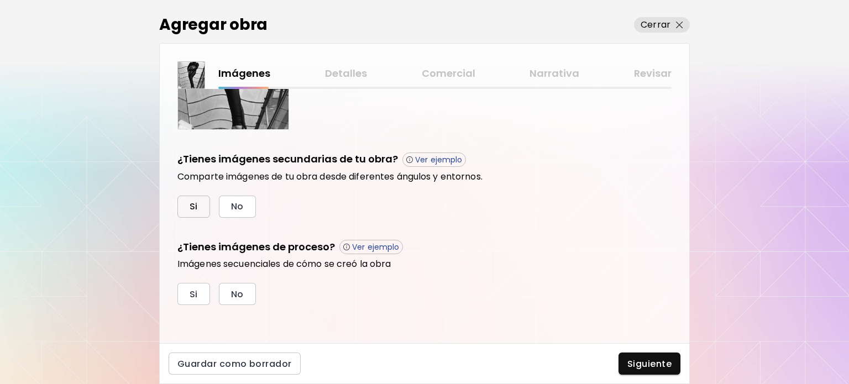
click at [196, 201] on span "Si" at bounding box center [193, 207] width 8 height 12
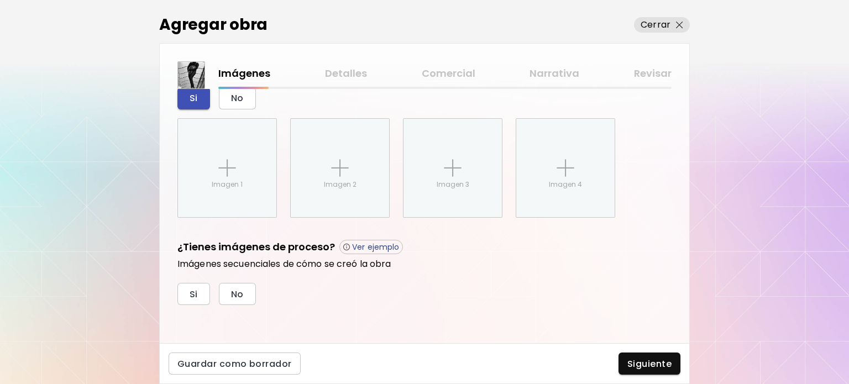
scroll to position [438, 0]
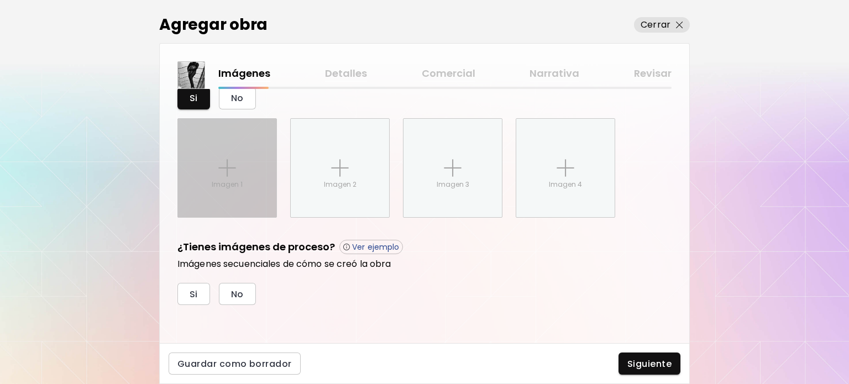
click at [231, 186] on p "Imagen 1" at bounding box center [227, 185] width 31 height 10
click at [0, 0] on input "Imagen 1" at bounding box center [0, 0] width 0 height 0
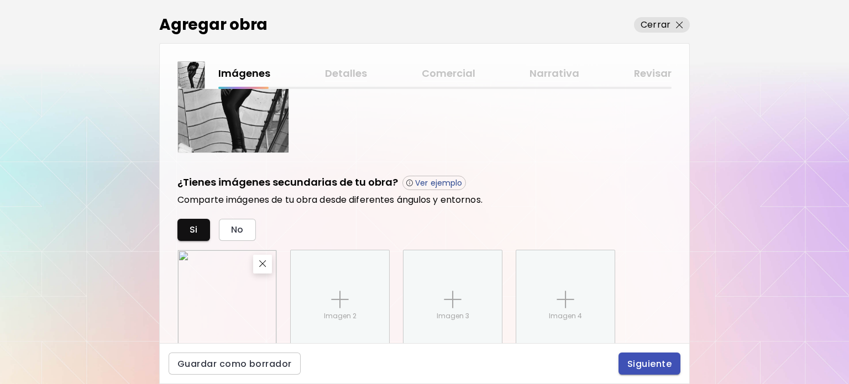
scroll to position [272, 0]
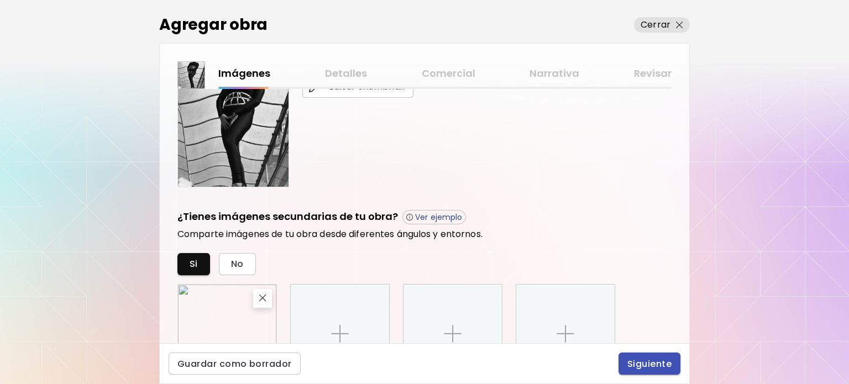
click at [650, 367] on span "Siguiente" at bounding box center [649, 364] width 44 height 12
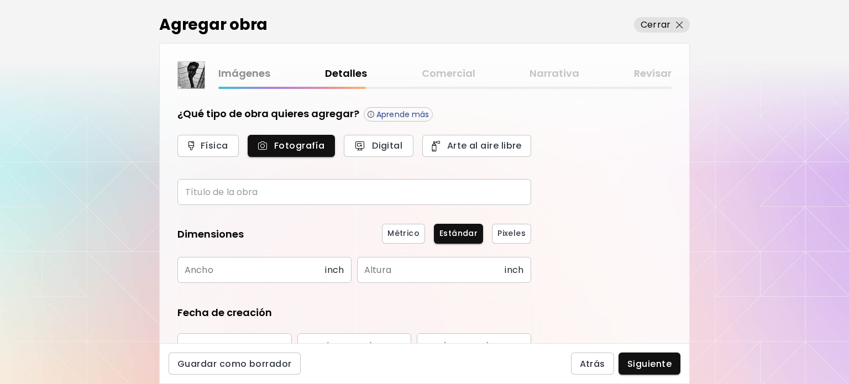
click at [226, 186] on input "text" at bounding box center [354, 192] width 354 height 26
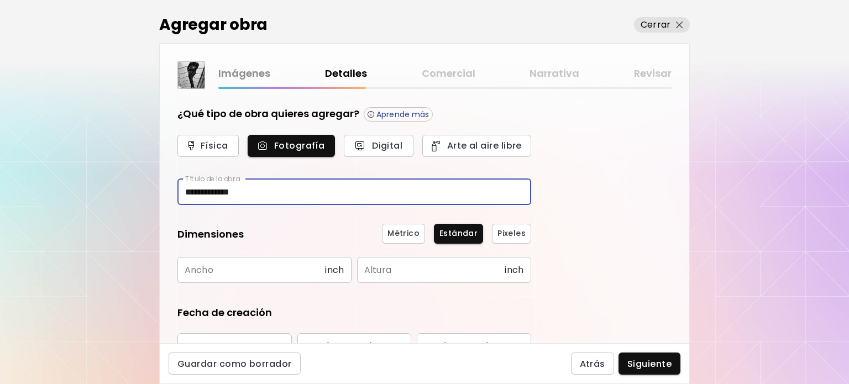
type input "**********"
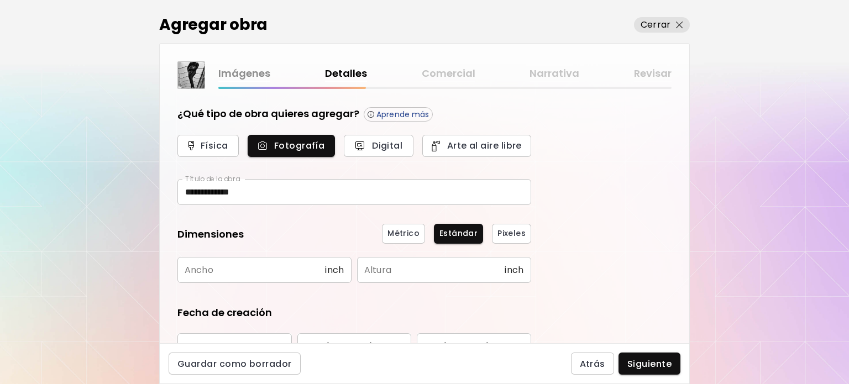
drag, startPoint x: 186, startPoint y: 78, endPoint x: 181, endPoint y: 83, distance: 6.7
click at [181, 83] on img at bounding box center [191, 75] width 27 height 27
click at [287, 271] on input "text" at bounding box center [250, 270] width 147 height 26
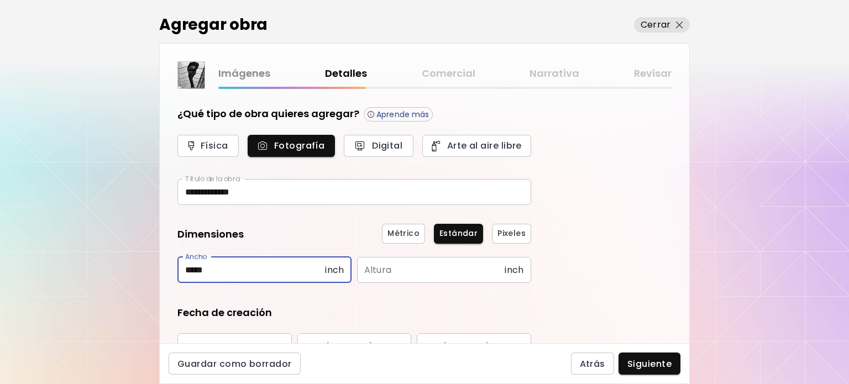
type input "*****"
click at [368, 264] on input "text" at bounding box center [430, 270] width 147 height 26
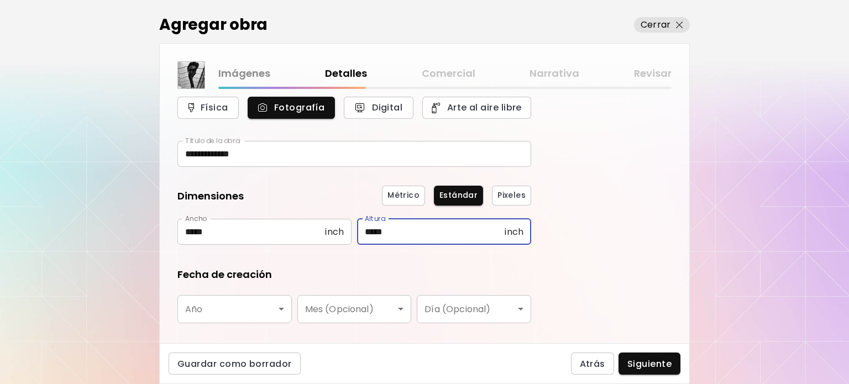
scroll to position [55, 0]
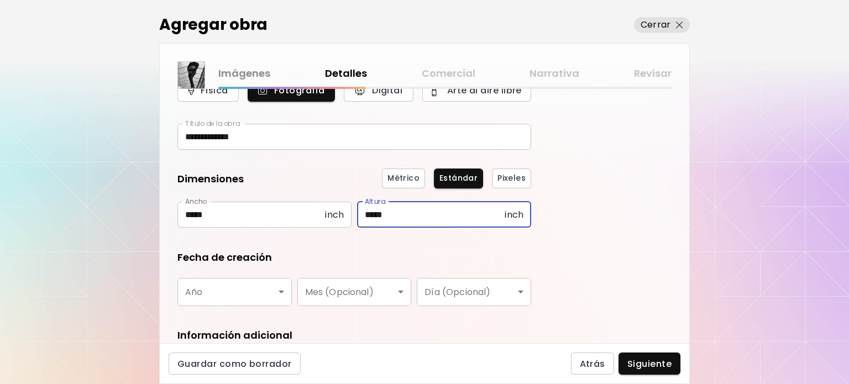
type input "*****"
click at [223, 287] on body "**********" at bounding box center [424, 192] width 849 height 384
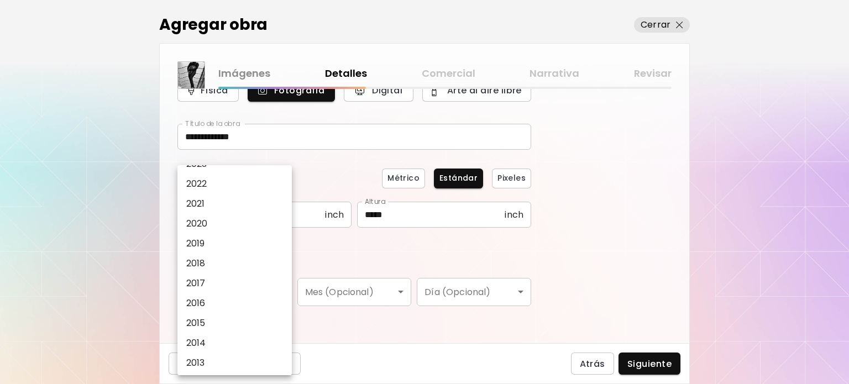
click at [218, 204] on li "2021" at bounding box center [237, 204] width 120 height 20
type input "****"
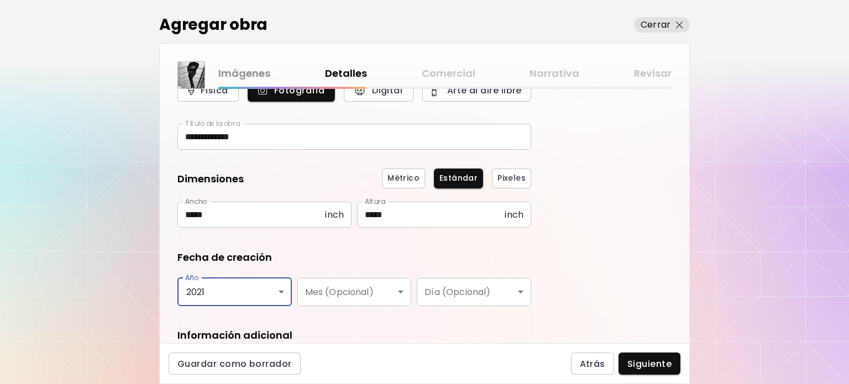
click at [348, 296] on body "**********" at bounding box center [424, 192] width 849 height 384
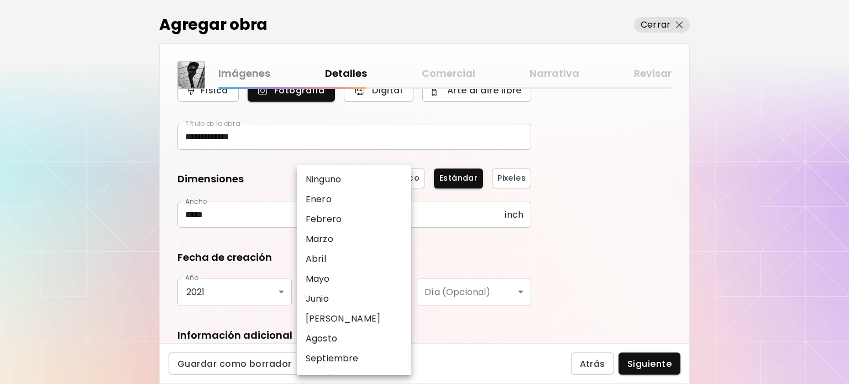
click at [337, 278] on li "Mayo" at bounding box center [357, 279] width 120 height 20
type input "****"
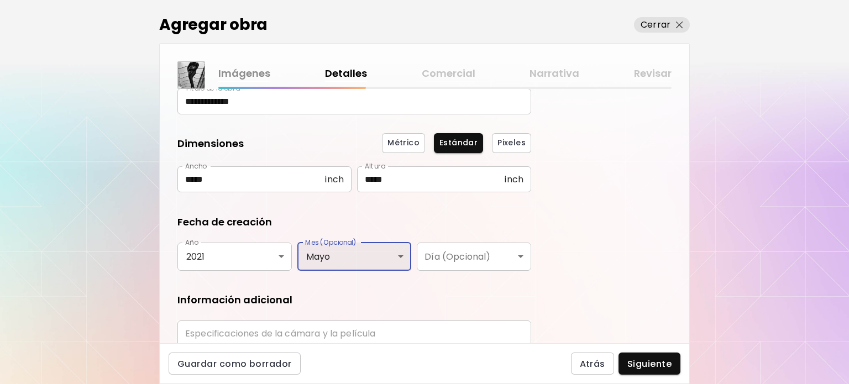
scroll to position [137, 0]
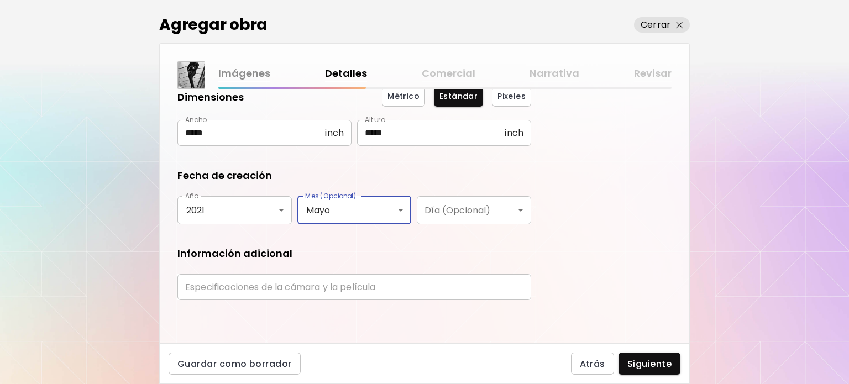
click at [423, 289] on input "text" at bounding box center [354, 287] width 354 height 26
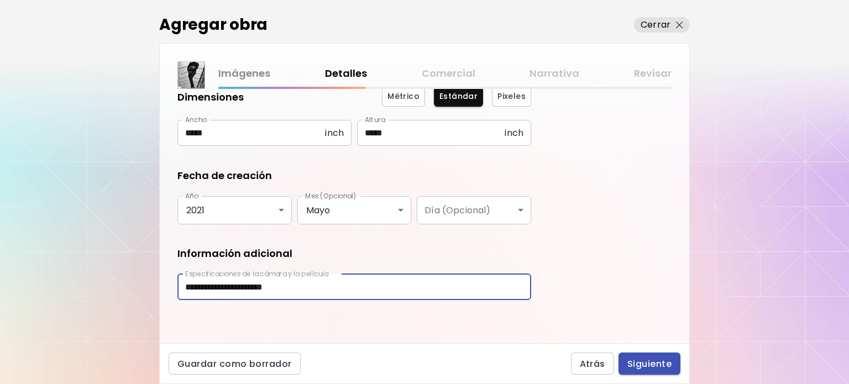
type input "**********"
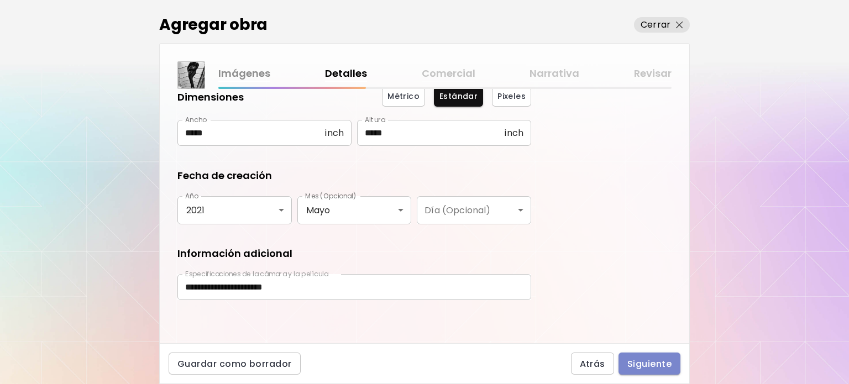
click at [668, 366] on span "Siguiente" at bounding box center [649, 364] width 44 height 12
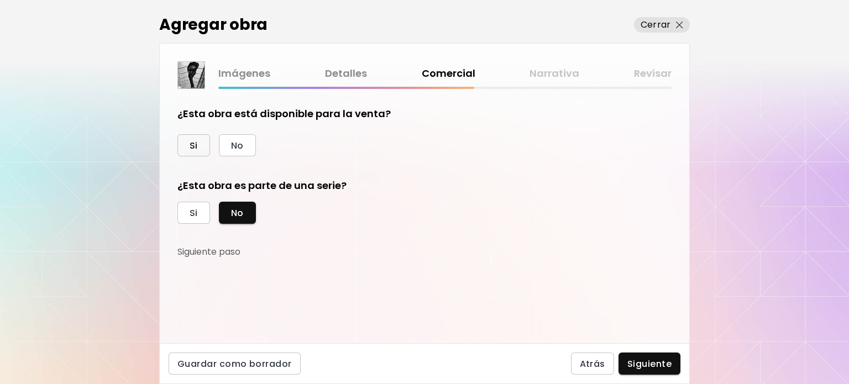
click at [188, 136] on button "Si" at bounding box center [193, 145] width 33 height 22
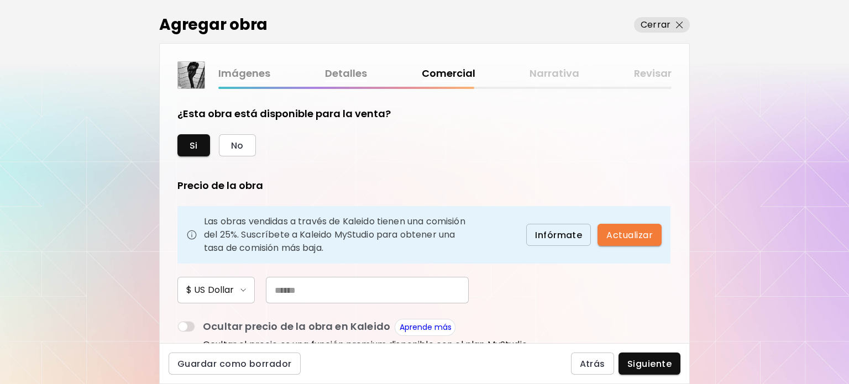
click at [347, 302] on input "text" at bounding box center [367, 290] width 203 height 27
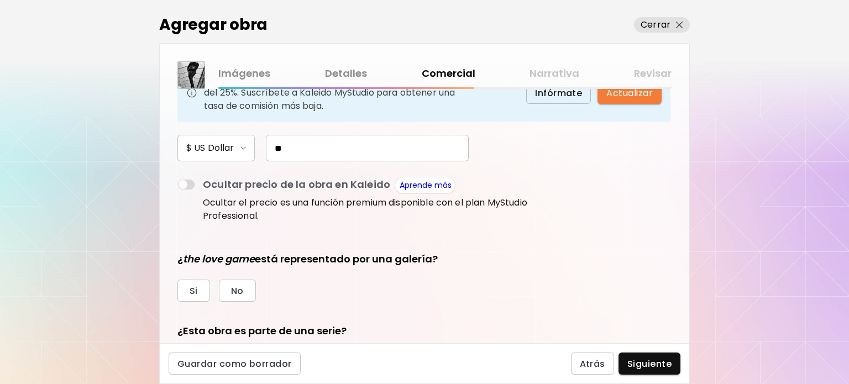
scroll to position [166, 0]
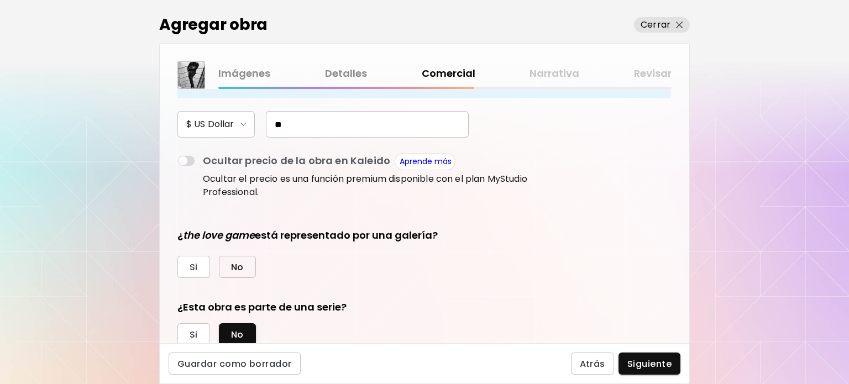
type input "**"
click at [239, 264] on span "No" at bounding box center [237, 267] width 13 height 12
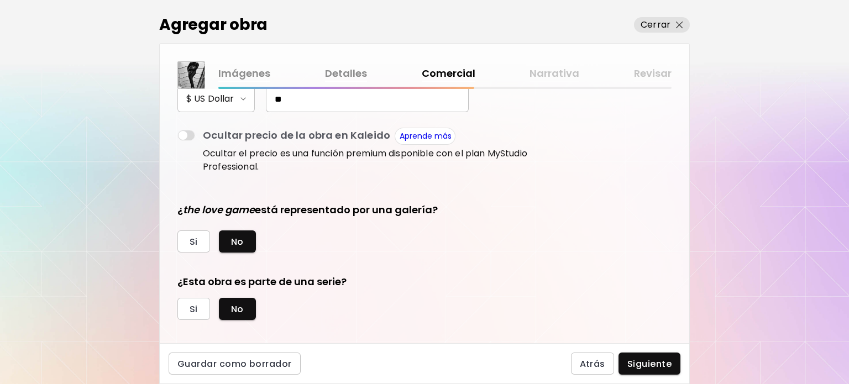
scroll to position [201, 0]
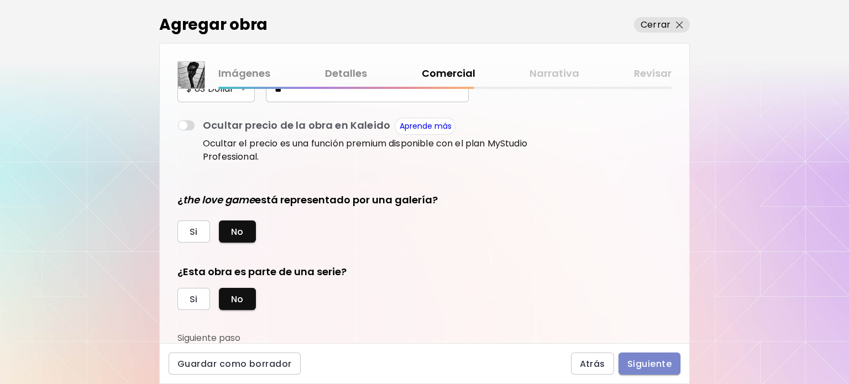
click at [641, 360] on span "Siguiente" at bounding box center [649, 364] width 44 height 12
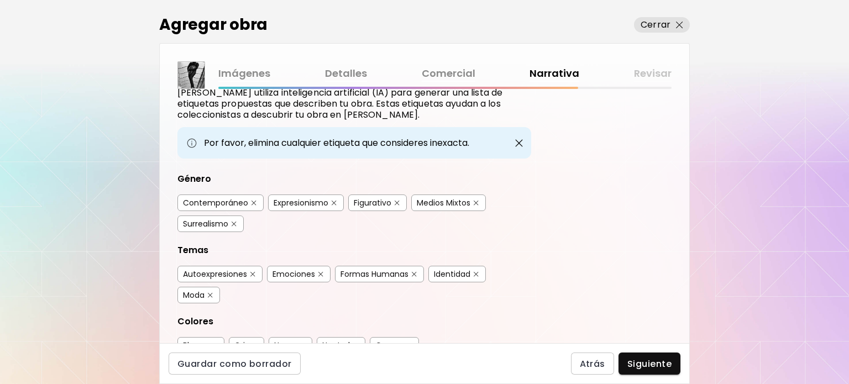
scroll to position [55, 0]
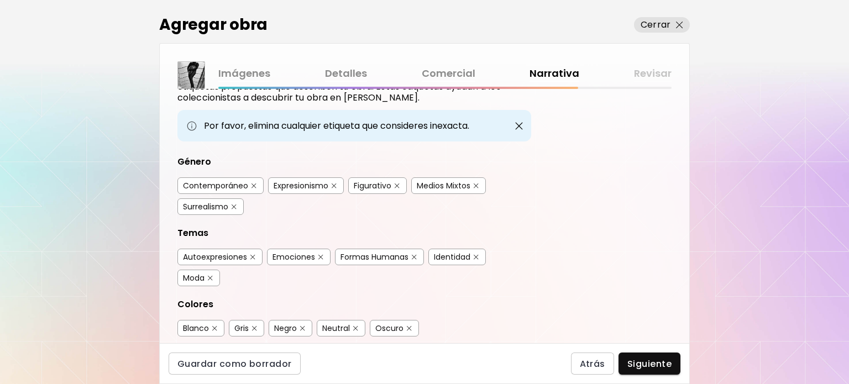
click at [228, 182] on div "Contemporáneo" at bounding box center [215, 185] width 65 height 11
click at [305, 253] on div "Emociones" at bounding box center [293, 256] width 43 height 11
click at [389, 254] on div "Formas Humanas" at bounding box center [374, 256] width 68 height 11
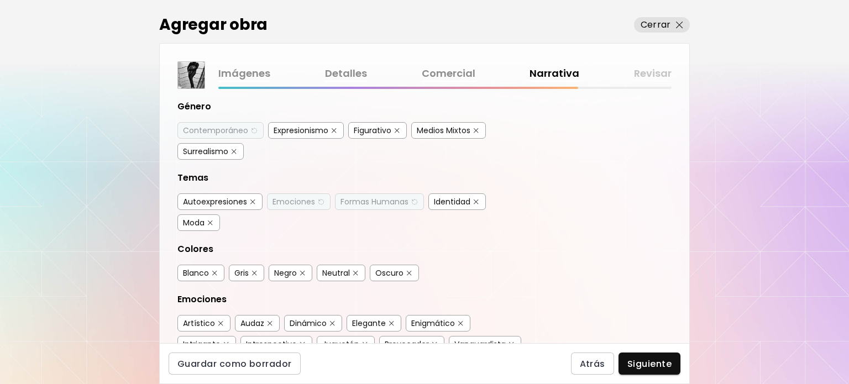
scroll to position [166, 0]
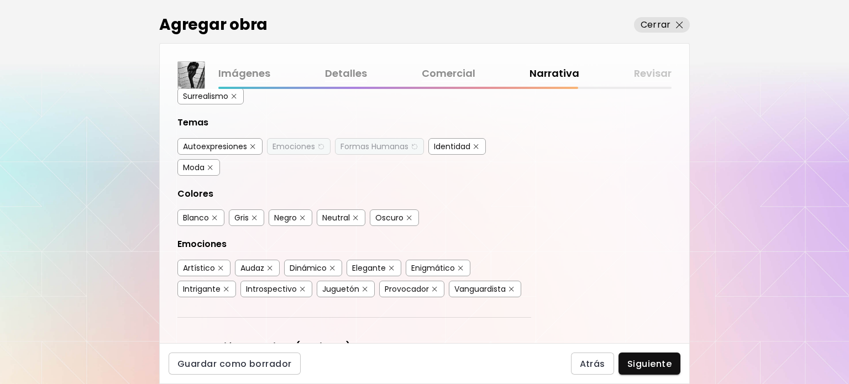
click at [193, 266] on div "Artístico" at bounding box center [199, 267] width 32 height 11
click at [254, 262] on div "Audaz" at bounding box center [252, 267] width 24 height 11
click at [349, 283] on div "Juguetón" at bounding box center [340, 288] width 37 height 11
click at [417, 283] on div "Provocador" at bounding box center [406, 288] width 44 height 11
click at [487, 283] on div "Vanguardista" at bounding box center [479, 288] width 51 height 11
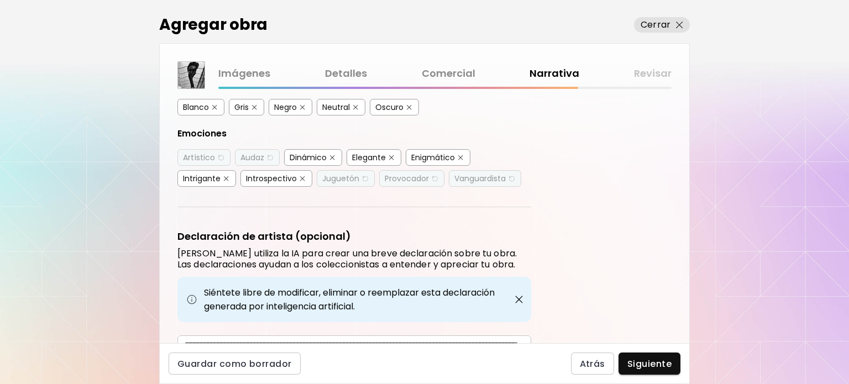
scroll to position [372, 0]
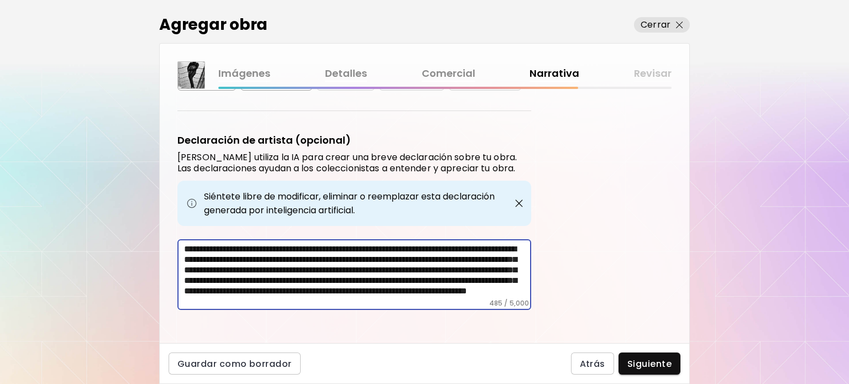
drag, startPoint x: 273, startPoint y: 241, endPoint x: 450, endPoint y: 239, distance: 176.8
click at [450, 244] on textarea "**********" at bounding box center [357, 271] width 347 height 55
drag, startPoint x: 183, startPoint y: 265, endPoint x: 278, endPoint y: 264, distance: 94.5
click at [278, 264] on textarea "**********" at bounding box center [357, 271] width 347 height 55
drag, startPoint x: 350, startPoint y: 262, endPoint x: 280, endPoint y: 265, distance: 70.2
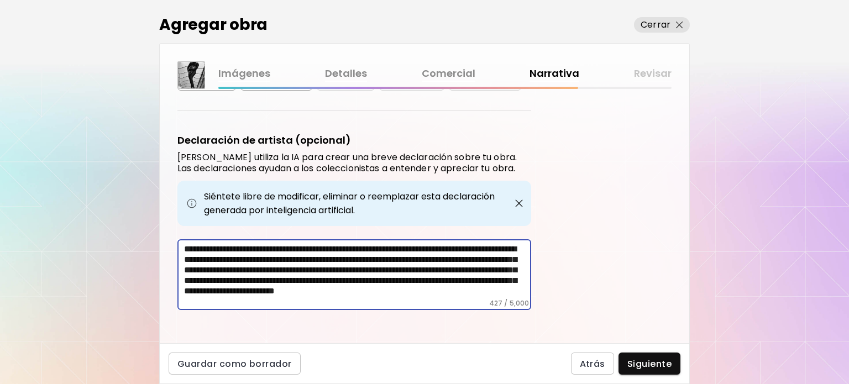
click at [280, 265] on textarea "**********" at bounding box center [357, 271] width 347 height 55
drag, startPoint x: 349, startPoint y: 262, endPoint x: 276, endPoint y: 262, distance: 72.9
click at [276, 262] on textarea "**********" at bounding box center [357, 271] width 347 height 55
drag, startPoint x: 423, startPoint y: 273, endPoint x: 310, endPoint y: 275, distance: 112.7
click at [310, 275] on textarea "**********" at bounding box center [357, 271] width 347 height 55
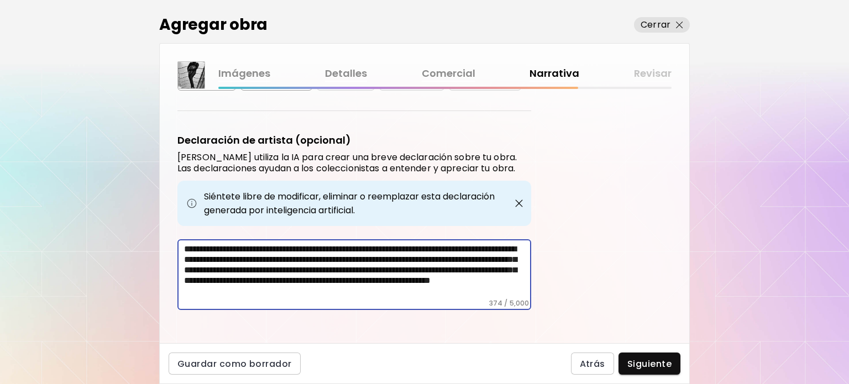
scroll to position [8, 0]
drag, startPoint x: 379, startPoint y: 289, endPoint x: 253, endPoint y: 285, distance: 126.0
click at [253, 285] on textarea "**********" at bounding box center [357, 271] width 347 height 55
type textarea "**********"
click at [654, 365] on span "Siguiente" at bounding box center [649, 364] width 44 height 12
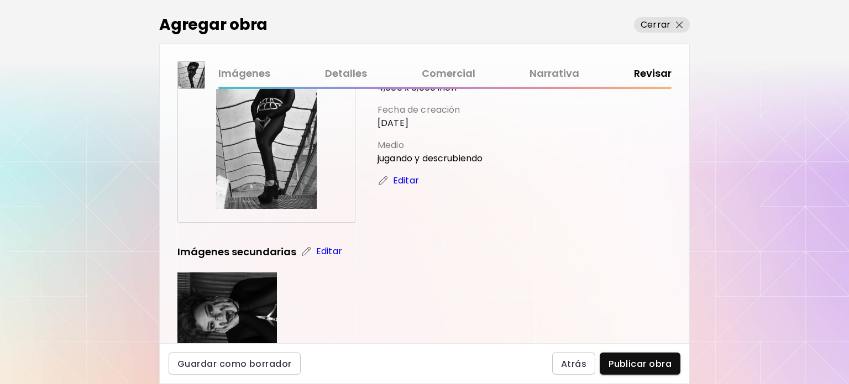
scroll to position [166, 0]
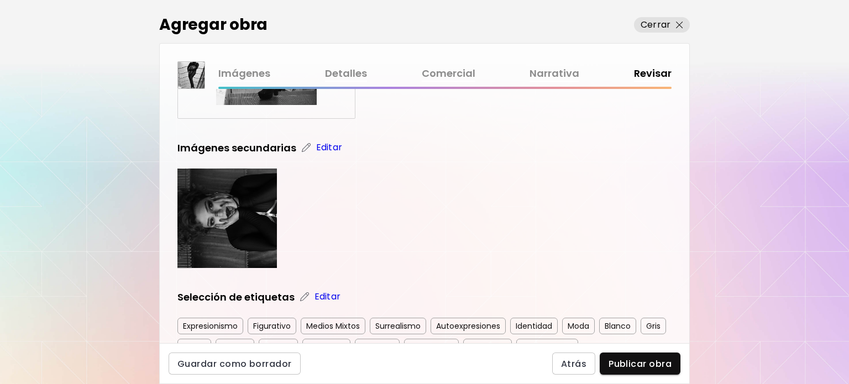
click at [303, 151] on img at bounding box center [306, 147] width 11 height 11
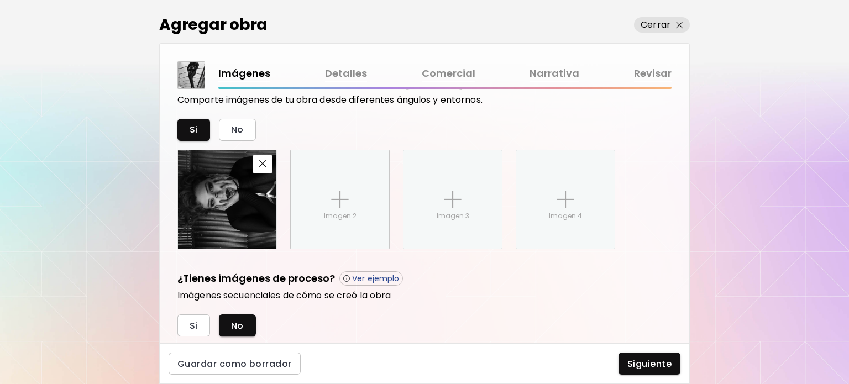
scroll to position [438, 0]
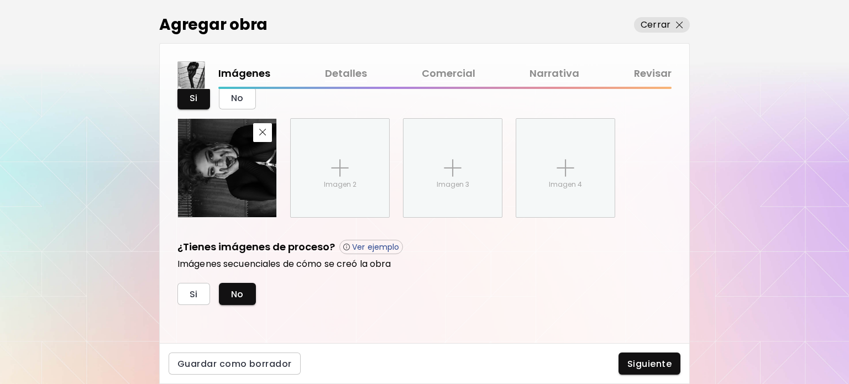
click at [631, 355] on button "Siguiente" at bounding box center [649, 363] width 62 height 22
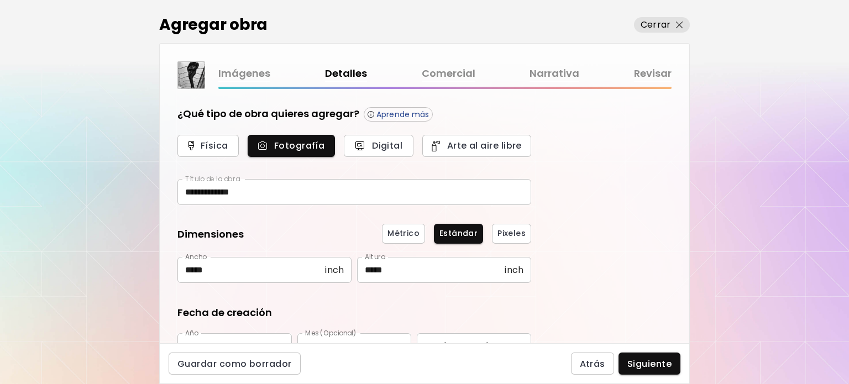
scroll to position [137, 0]
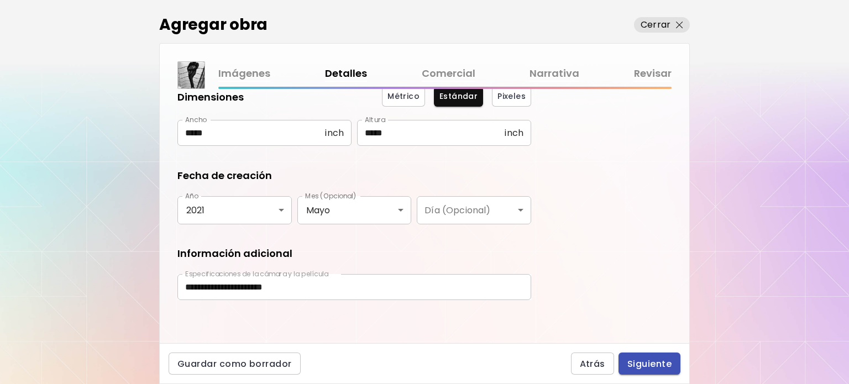
click at [670, 365] on span "Siguiente" at bounding box center [649, 364] width 44 height 12
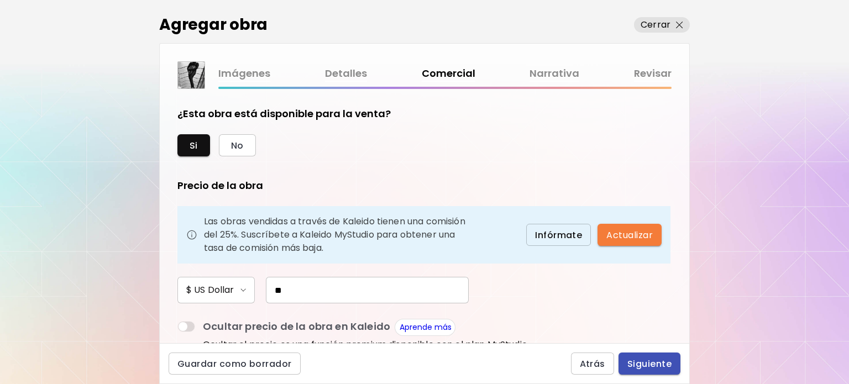
click at [670, 365] on span "Siguiente" at bounding box center [649, 364] width 44 height 12
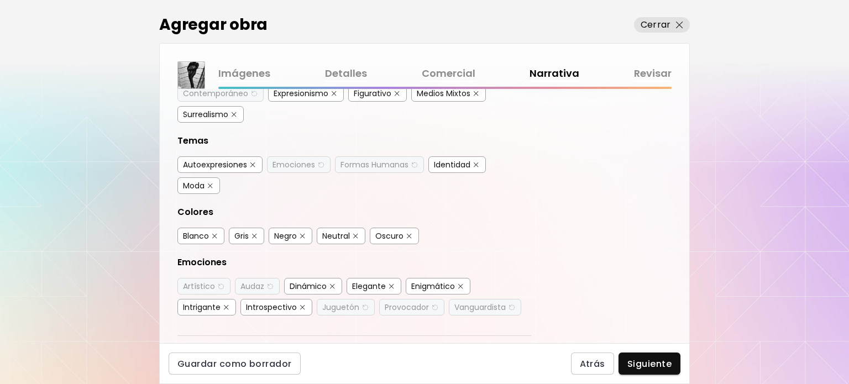
scroll to position [372, 0]
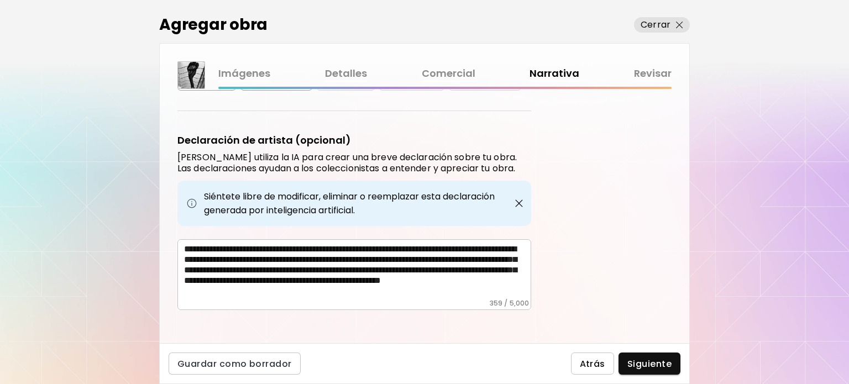
click at [582, 364] on span "Atrás" at bounding box center [591, 364] width 25 height 12
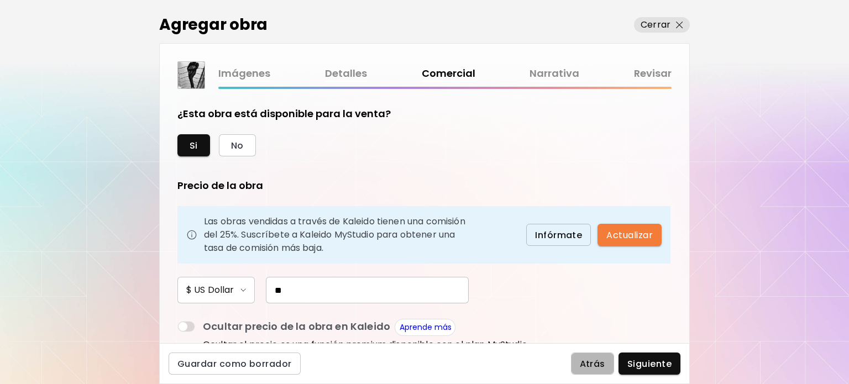
click at [582, 364] on span "Atrás" at bounding box center [591, 364] width 25 height 12
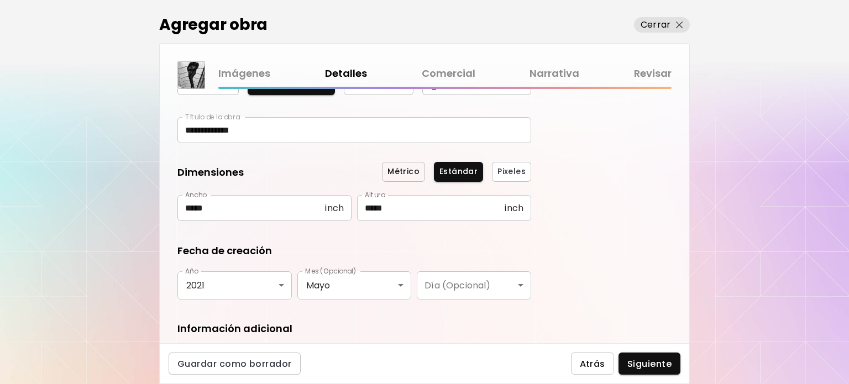
scroll to position [137, 0]
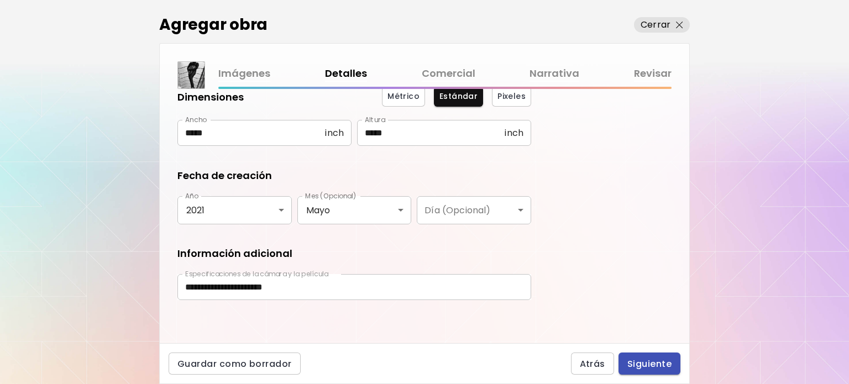
click at [623, 362] on button "Siguiente" at bounding box center [649, 363] width 62 height 22
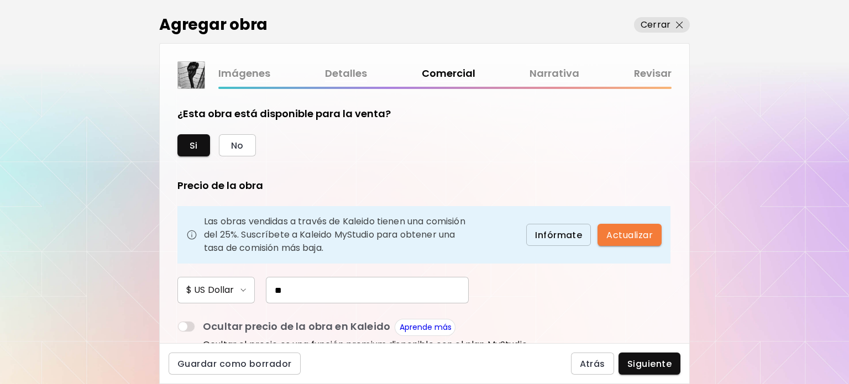
click at [319, 287] on input "**" at bounding box center [367, 290] width 203 height 27
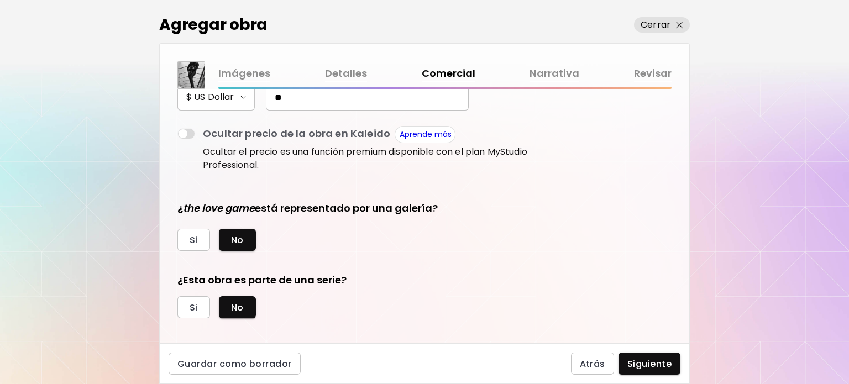
scroll to position [201, 0]
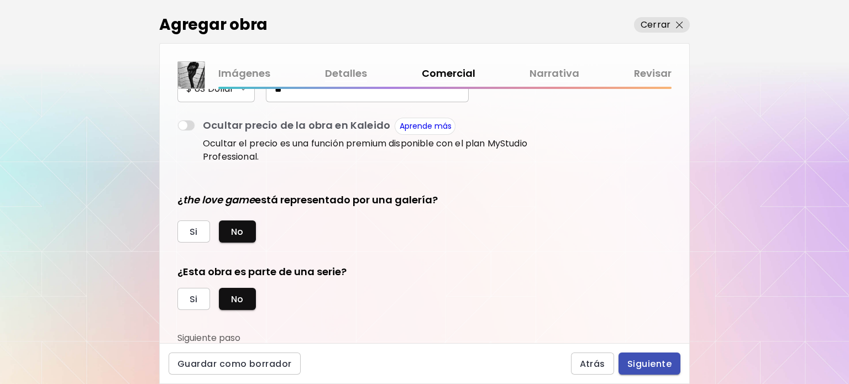
type input "**"
click at [651, 366] on span "Siguiente" at bounding box center [649, 364] width 44 height 12
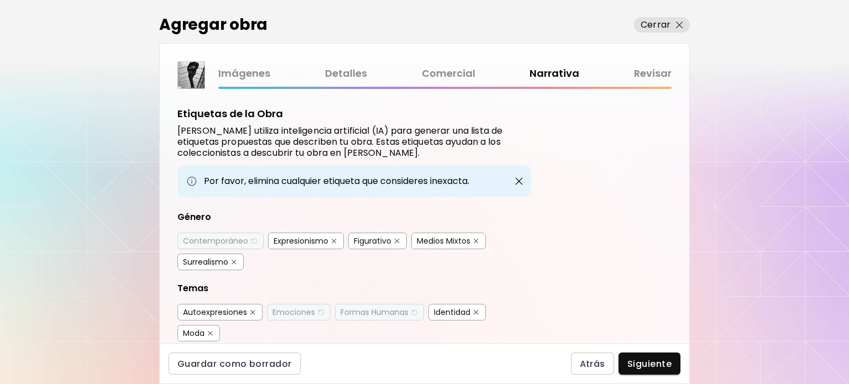
click at [651, 366] on span "Siguiente" at bounding box center [649, 364] width 44 height 12
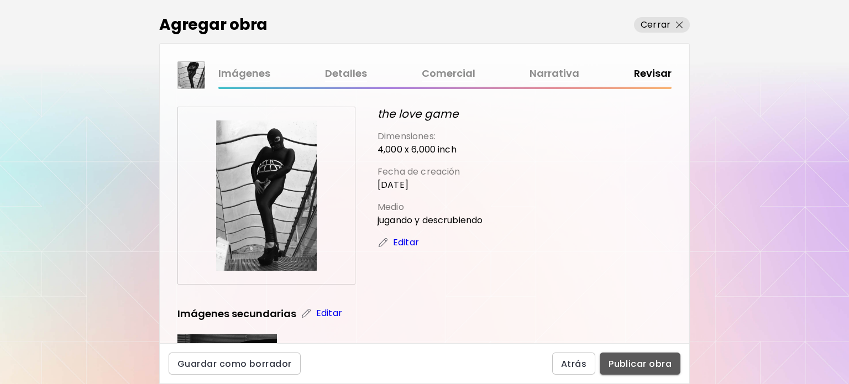
click at [651, 366] on span "Publicar obra" at bounding box center [639, 364] width 63 height 12
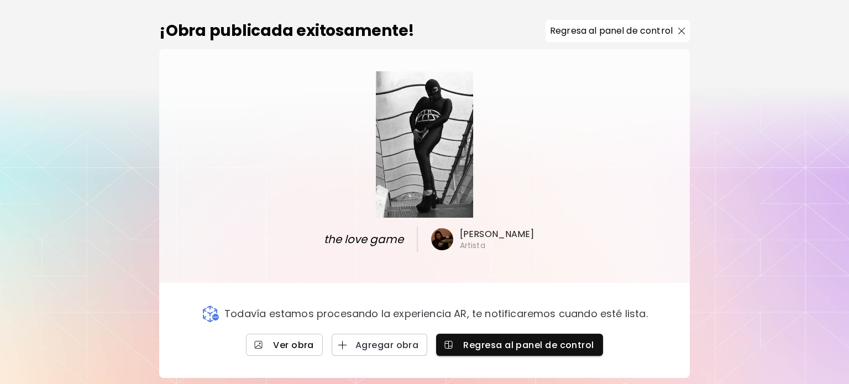
click at [297, 340] on span "Ver obra" at bounding box center [284, 345] width 59 height 12
